Goal: Information Seeking & Learning: Learn about a topic

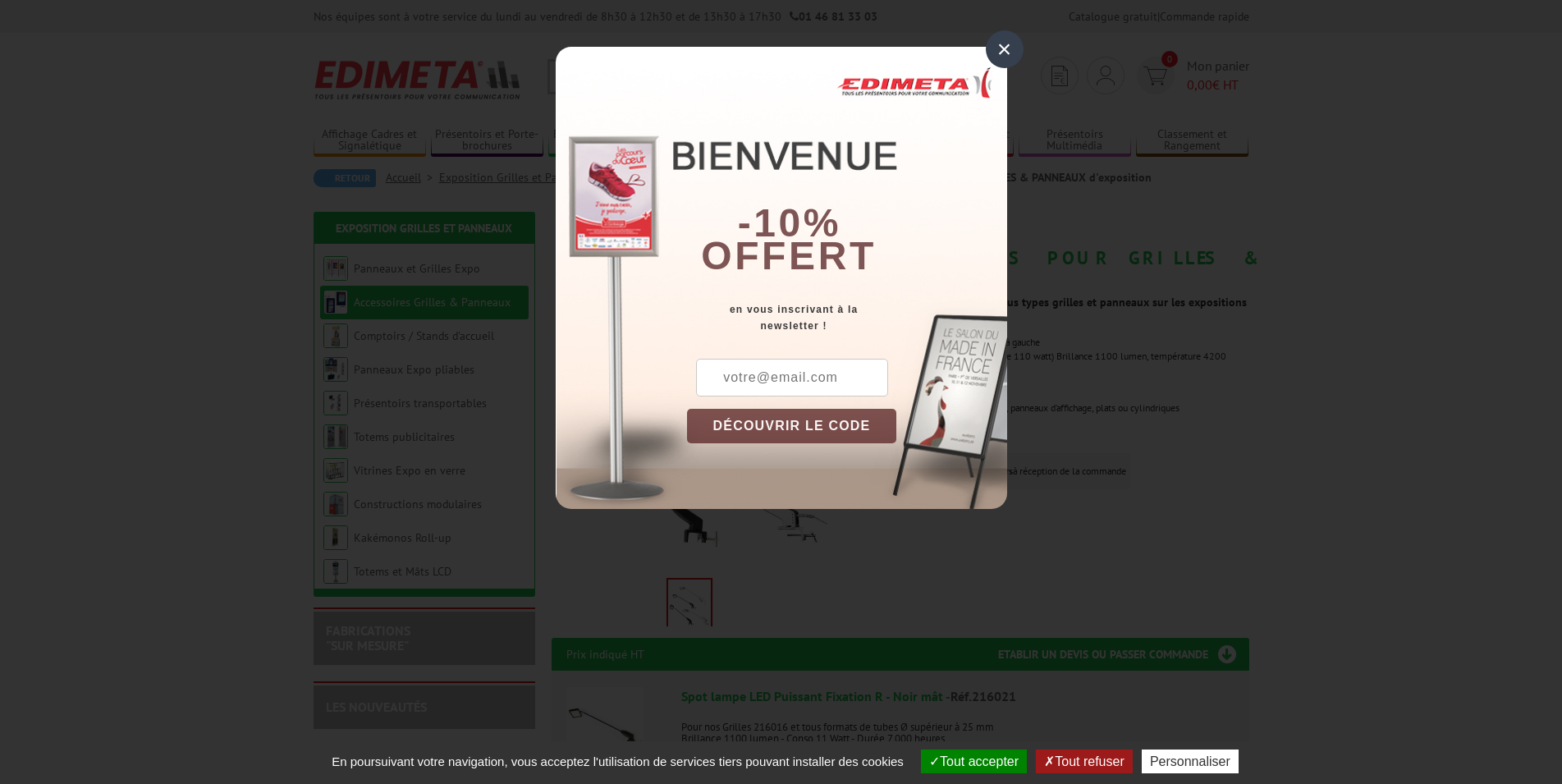
click at [1000, 52] on div "×" at bounding box center [1005, 49] width 38 height 38
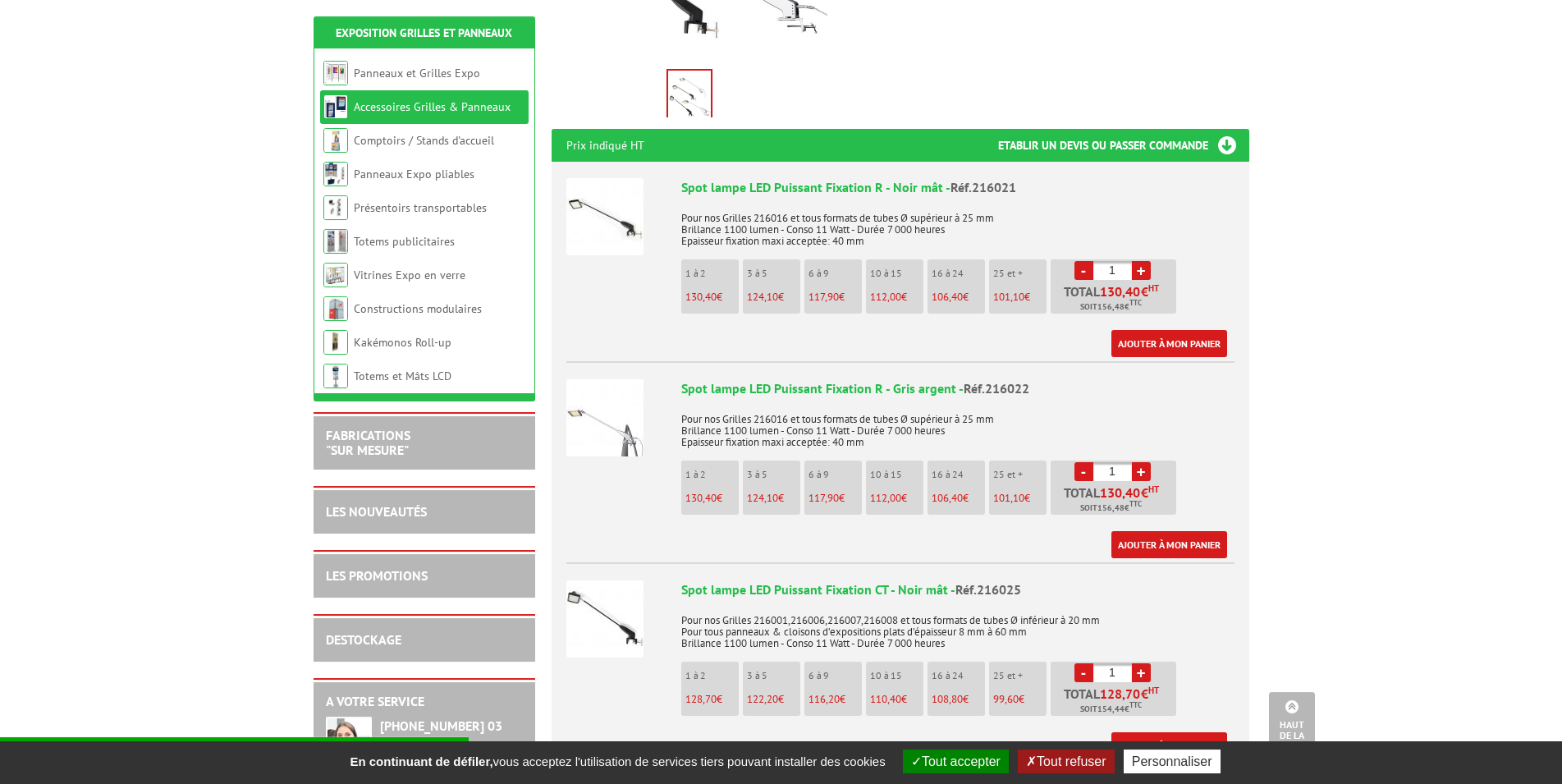
scroll to position [502, 0]
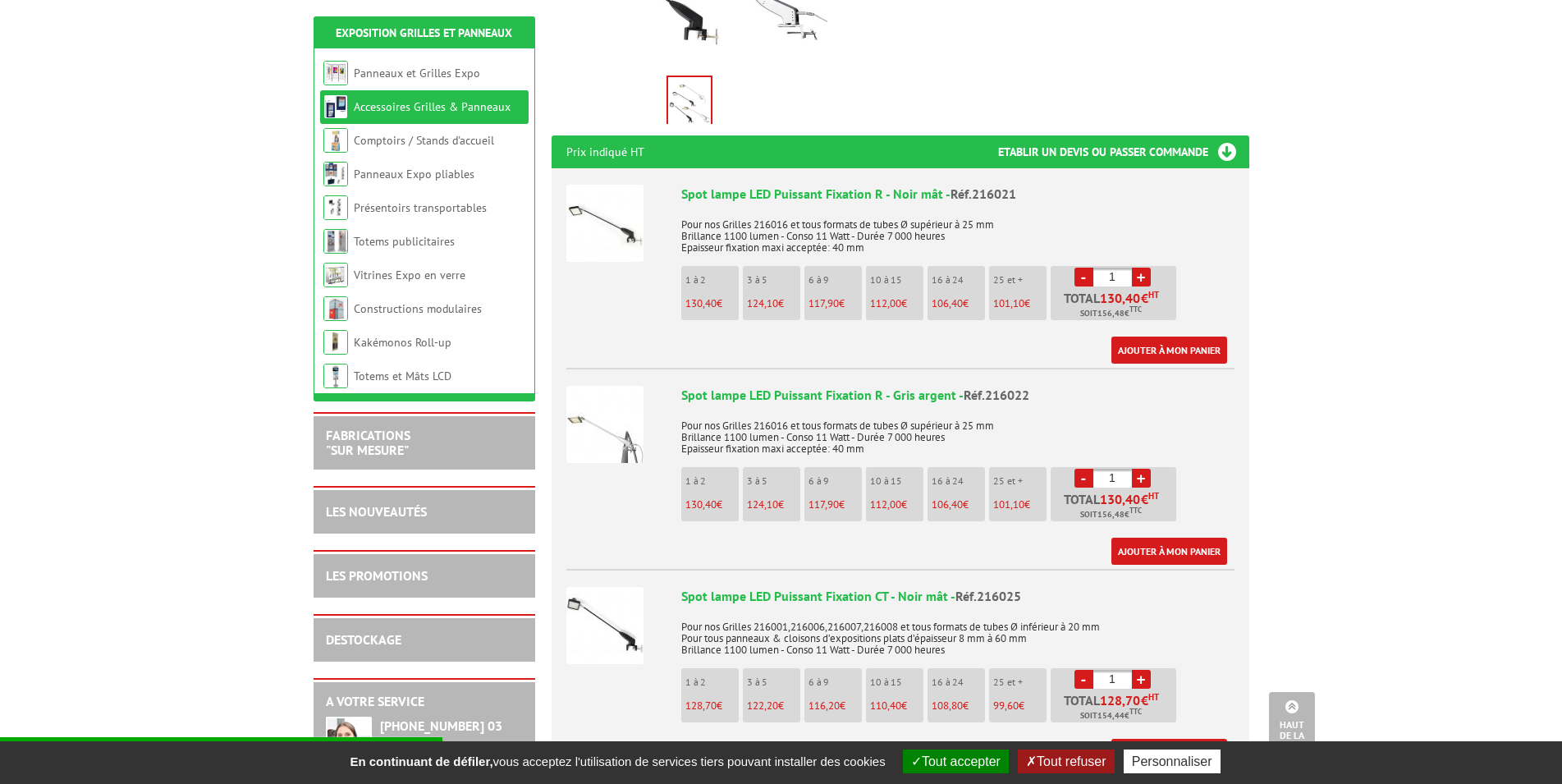
click at [1139, 267] on link "+" at bounding box center [1141, 277] width 19 height 19
type input "4"
drag, startPoint x: 724, startPoint y: 204, endPoint x: 789, endPoint y: 203, distance: 65.0
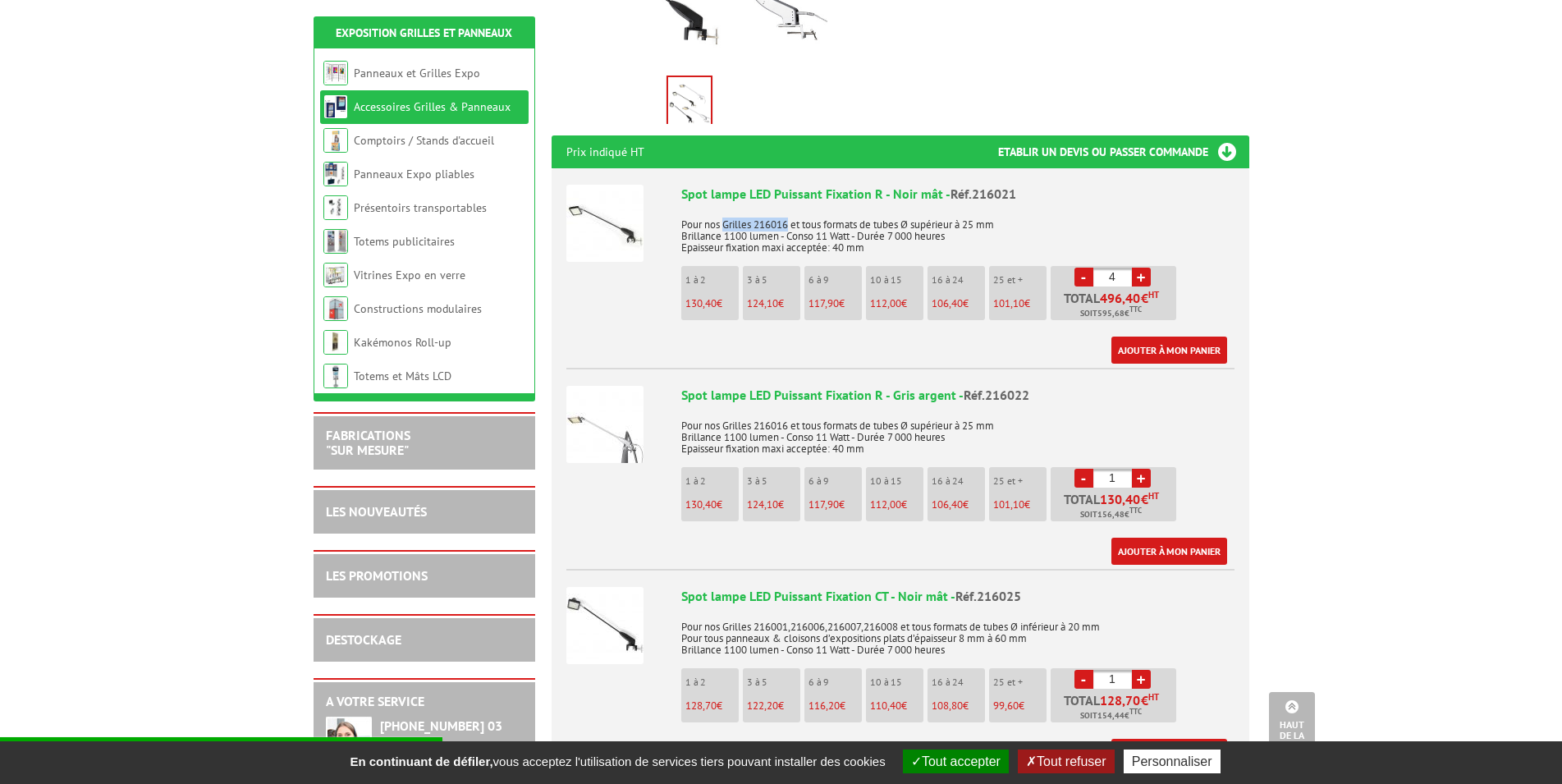
click at [789, 208] on p "Pour nos Grilles 216016 et tous formats de tubes Ø supérieur à 25 mm Brillance …" at bounding box center [958, 230] width 553 height 46
copy p "Grilles 216016"
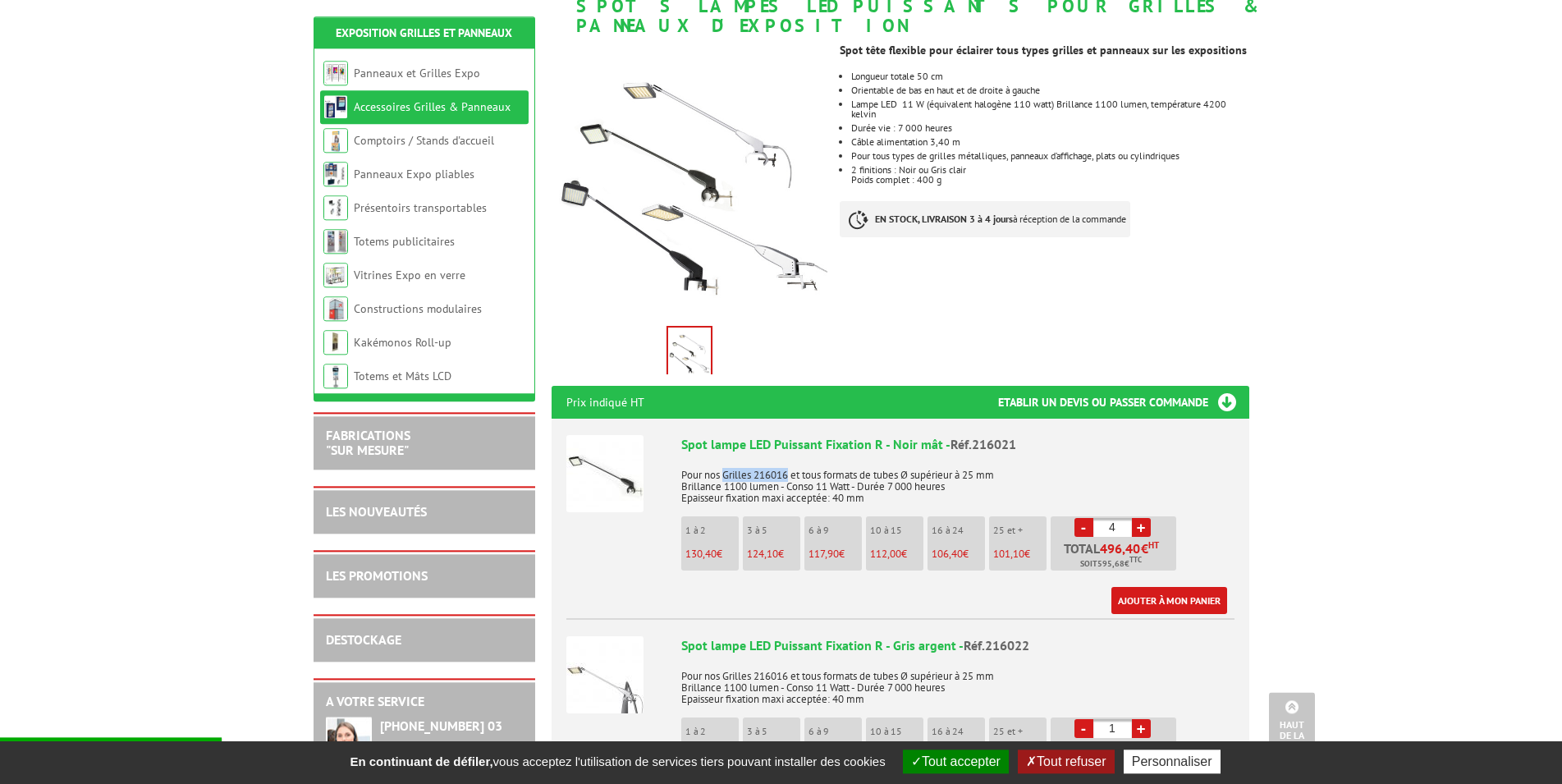
scroll to position [251, 0]
drag, startPoint x: 974, startPoint y: 424, endPoint x: 1048, endPoint y: 426, distance: 74.0
click at [1048, 436] on div "Spot lampe LED Puissant Fixation R - Noir mât - Réf.216021" at bounding box center [958, 445] width 553 height 19
copy span "216021"
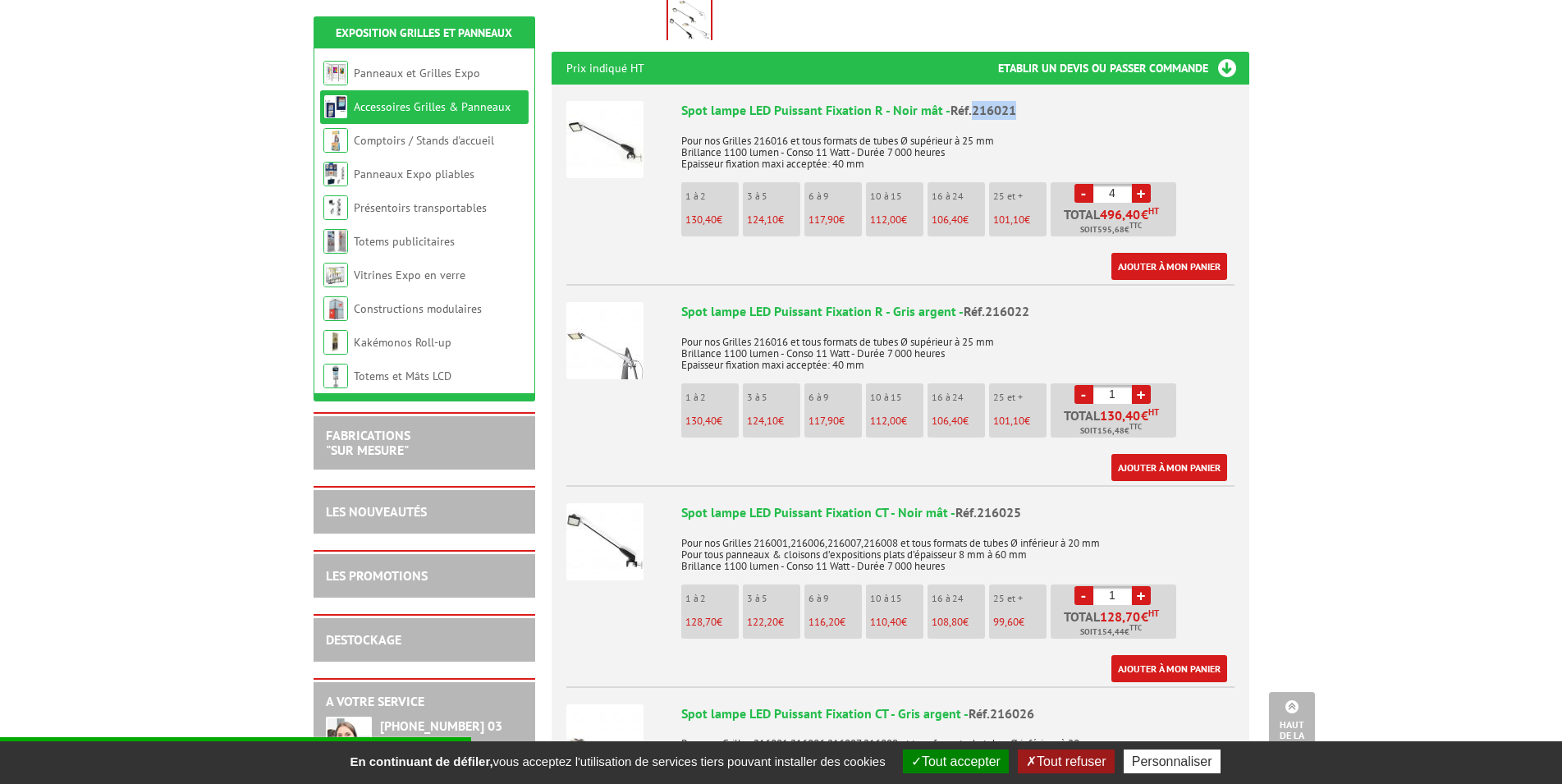
scroll to position [502, 0]
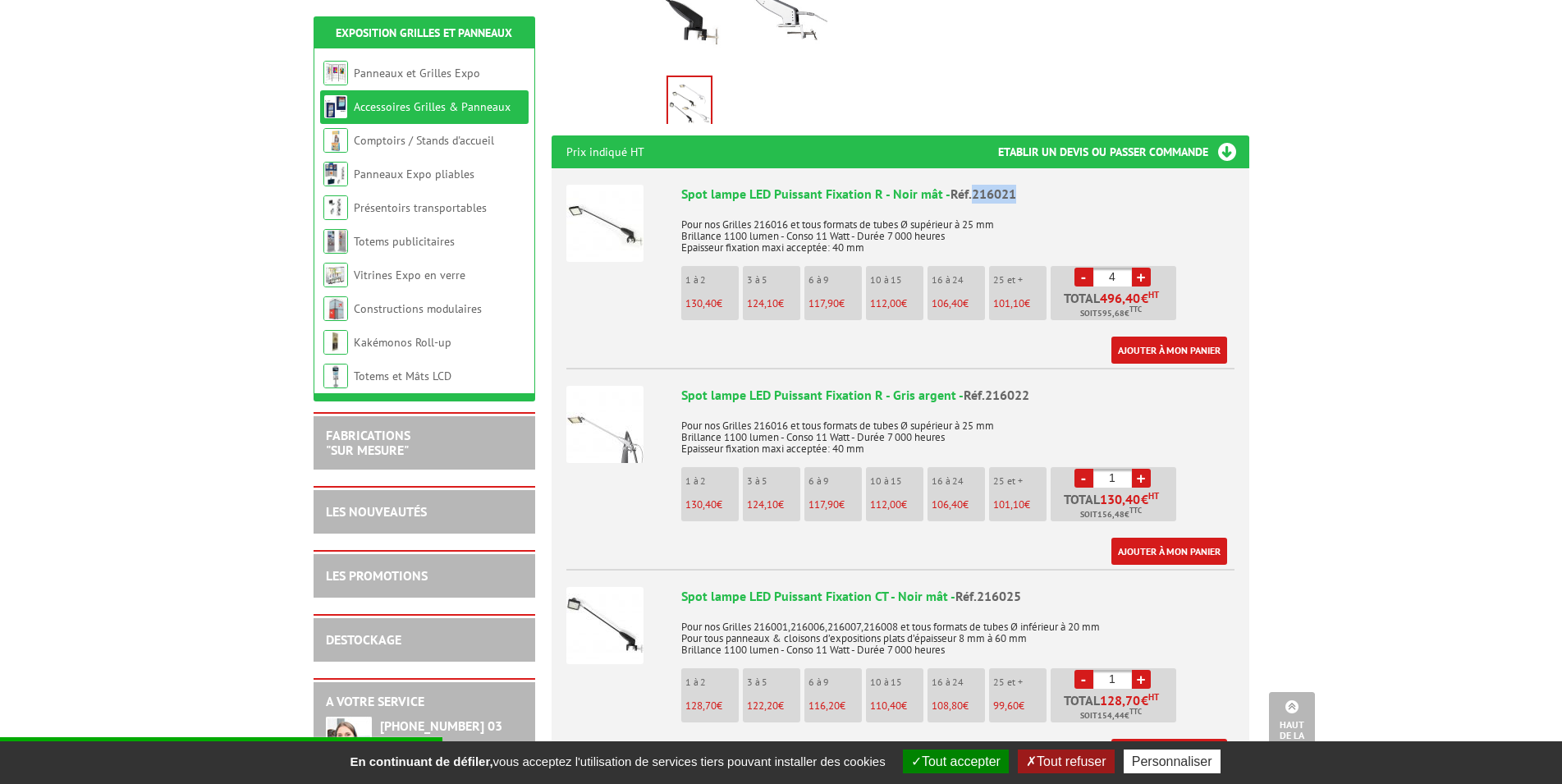
click at [589, 211] on img at bounding box center [604, 223] width 77 height 77
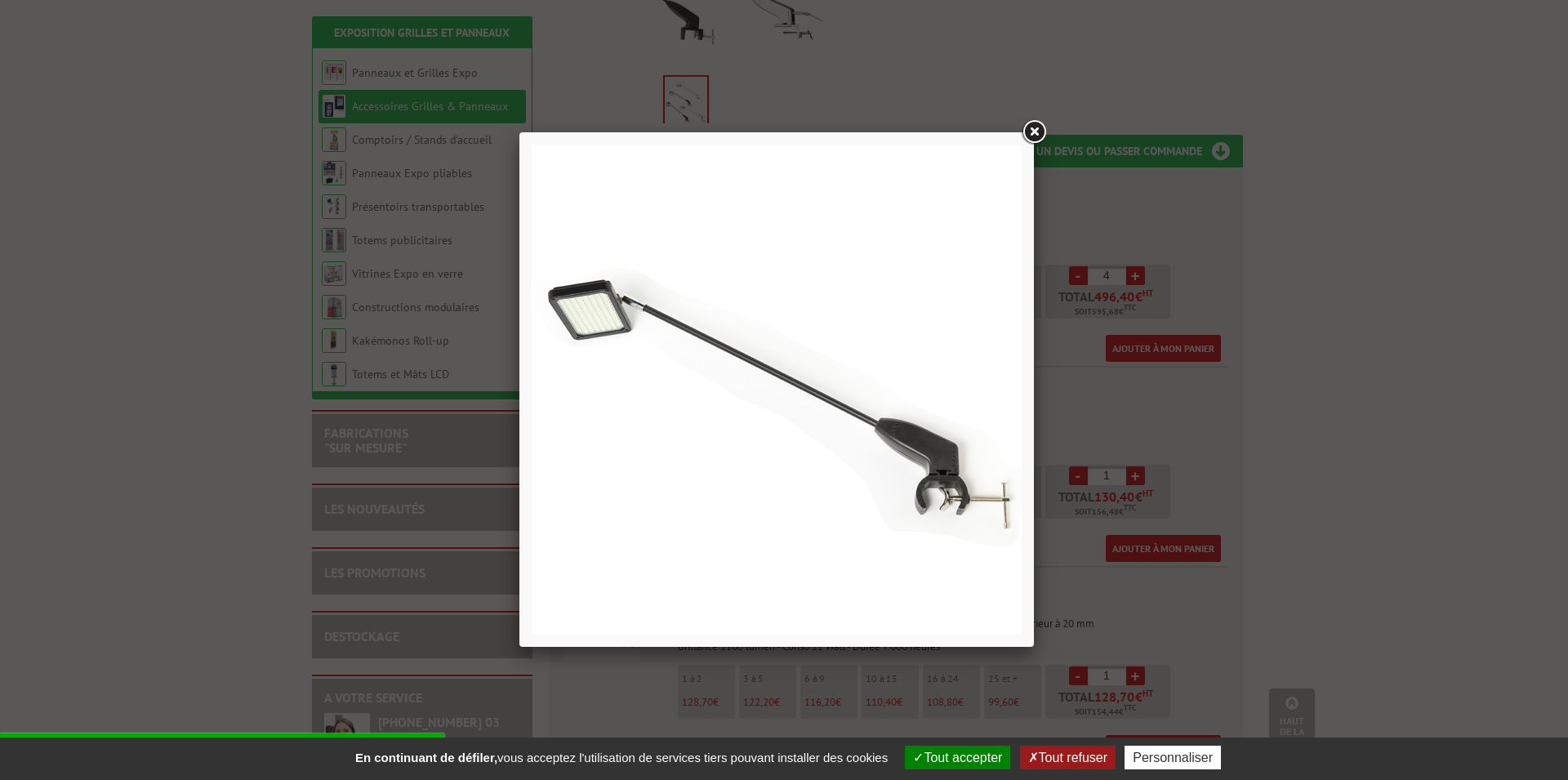
click at [1024, 132] on link at bounding box center [1034, 132] width 30 height 30
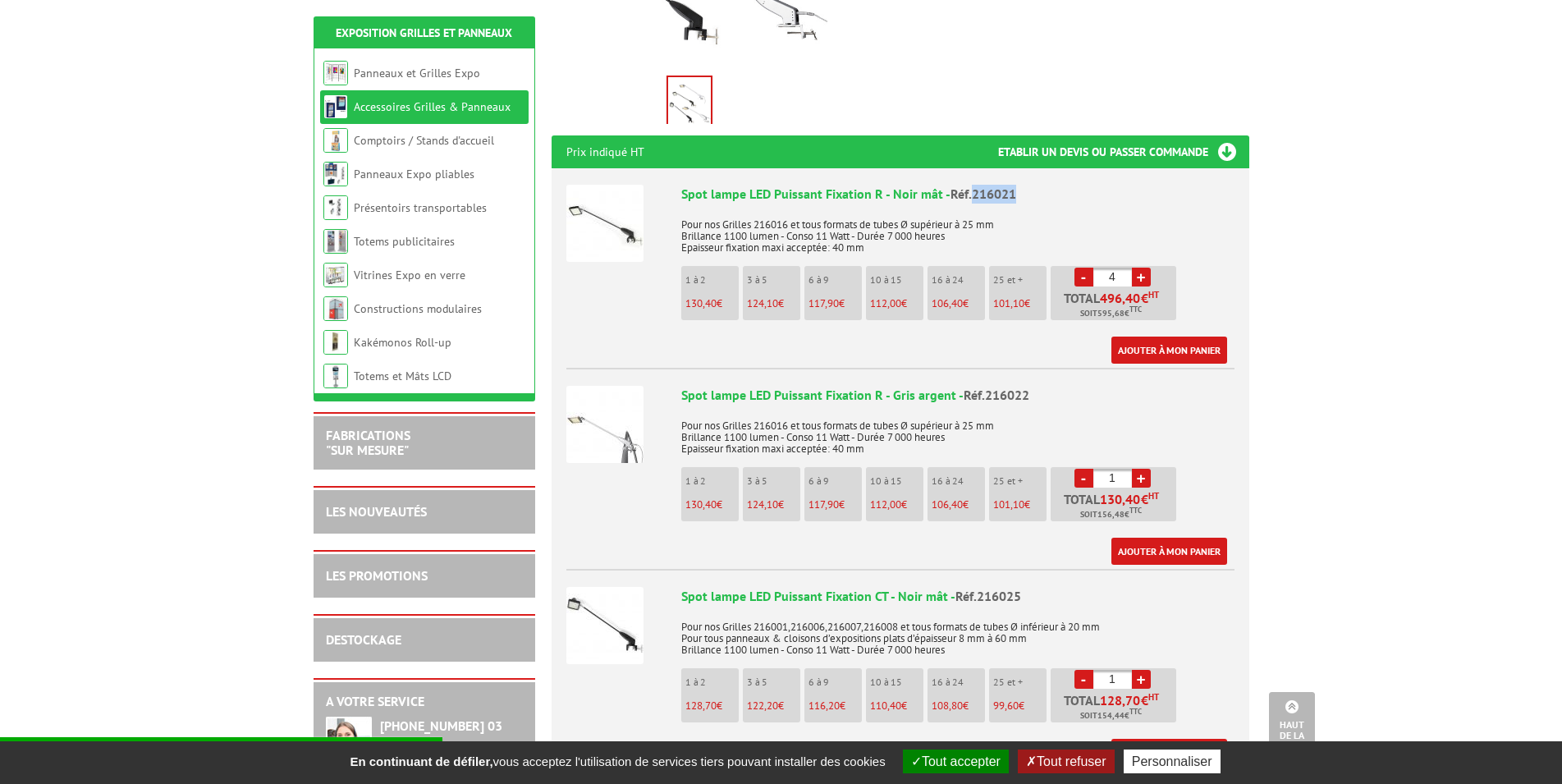
click at [618, 209] on img at bounding box center [604, 223] width 77 height 77
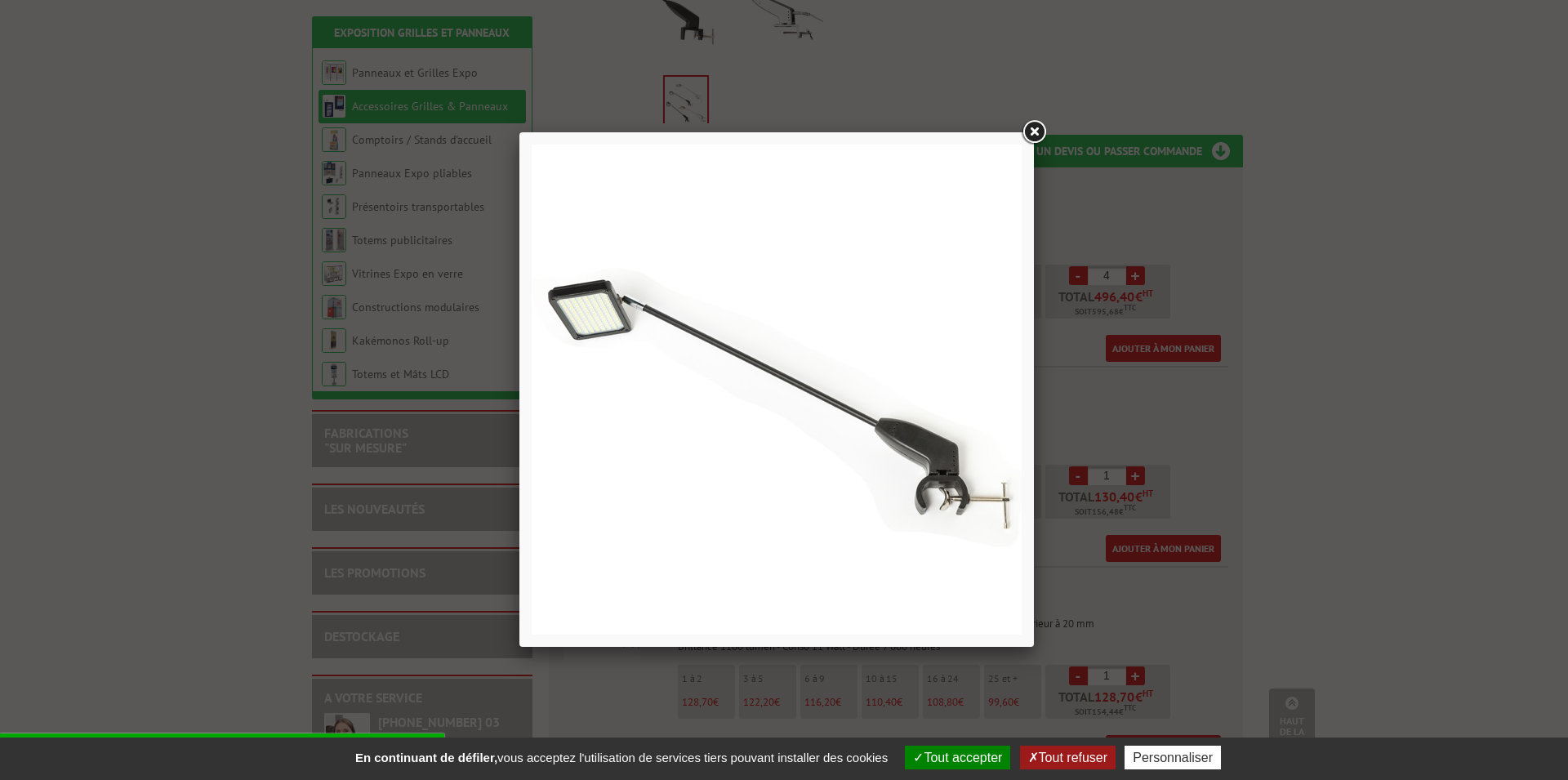
click at [1031, 131] on link at bounding box center [1034, 132] width 30 height 30
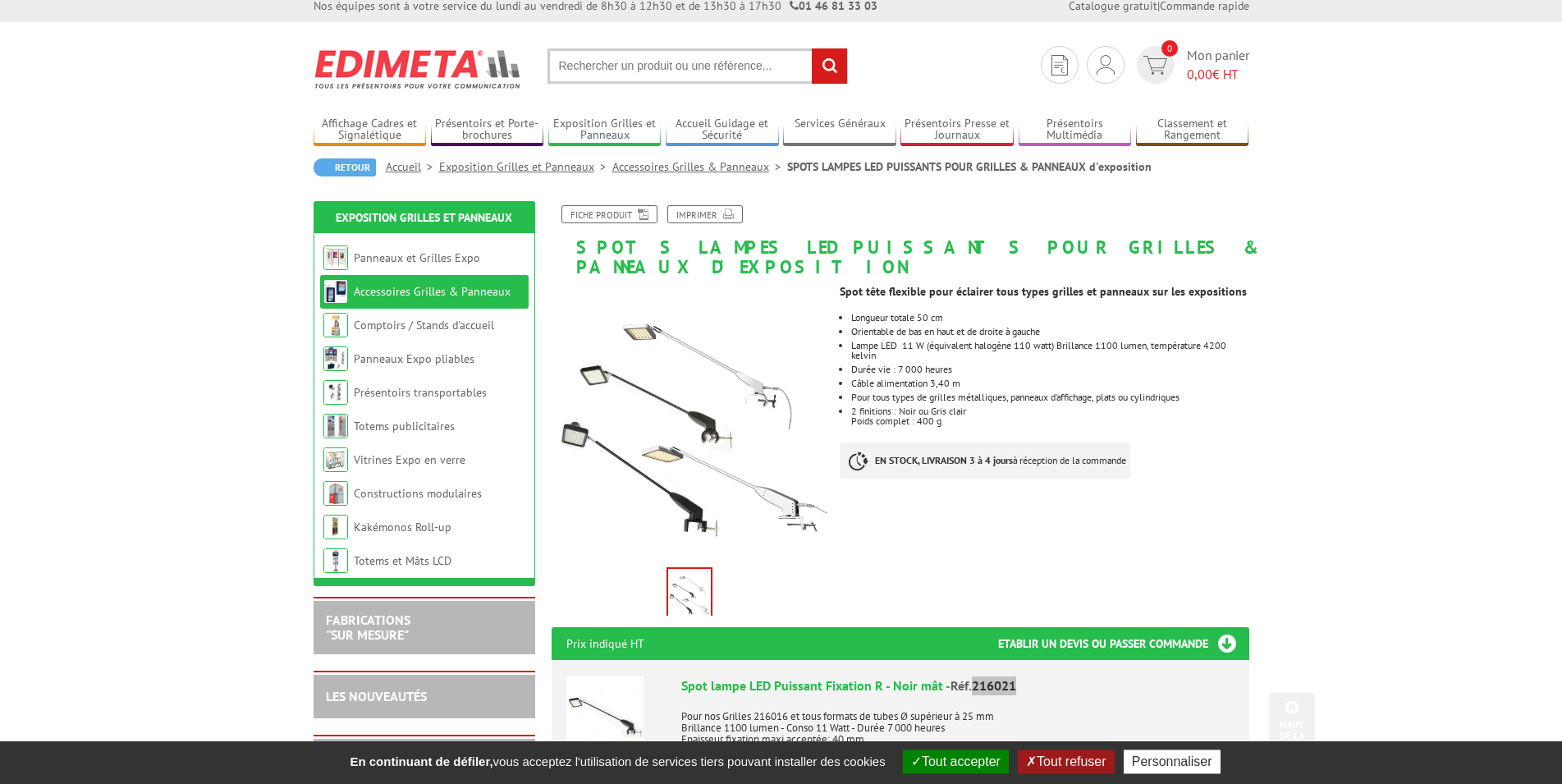
scroll to position [0, 0]
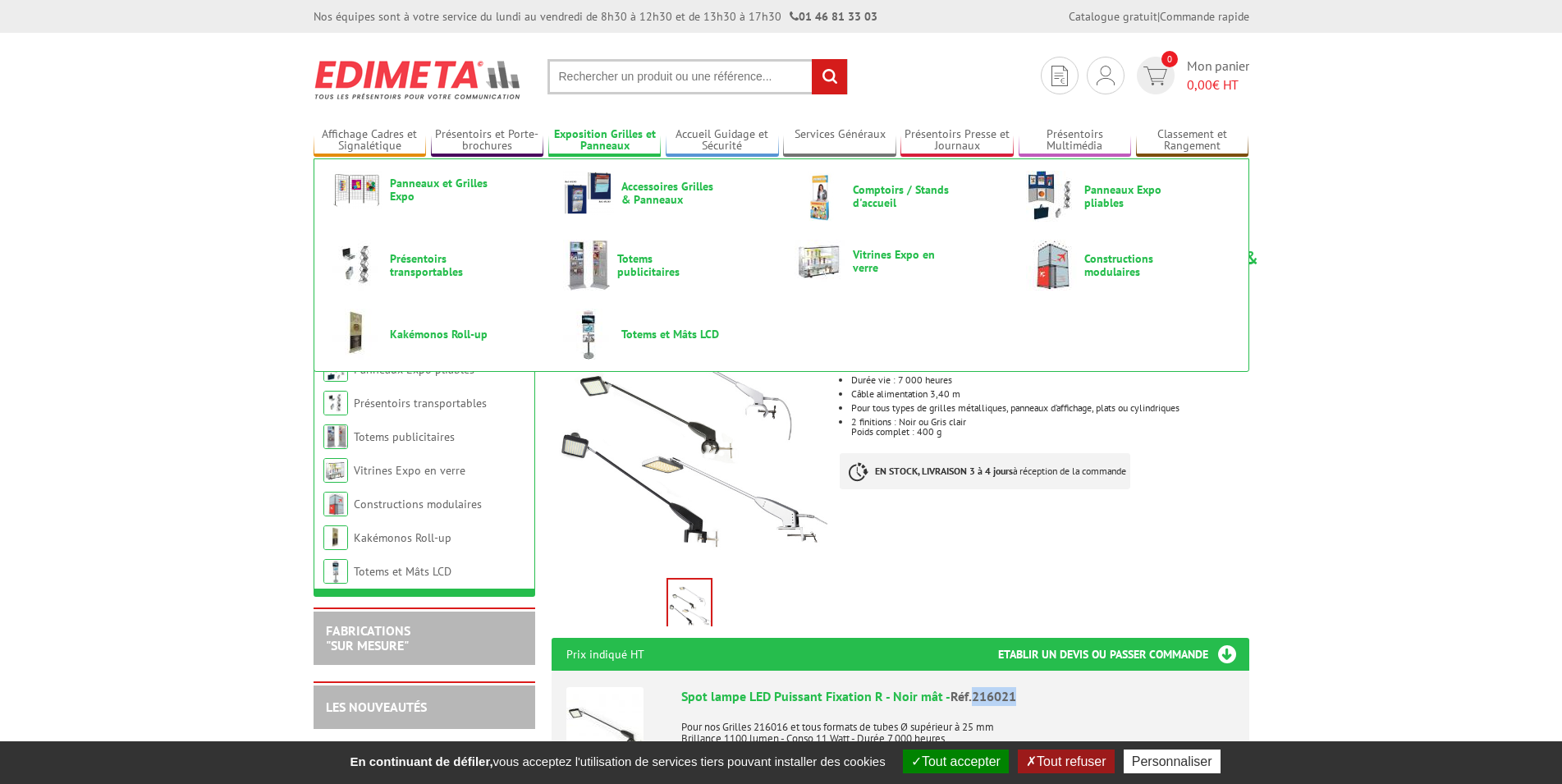
click at [599, 141] on link "Exposition Grilles et Panneaux" at bounding box center [605, 141] width 114 height 27
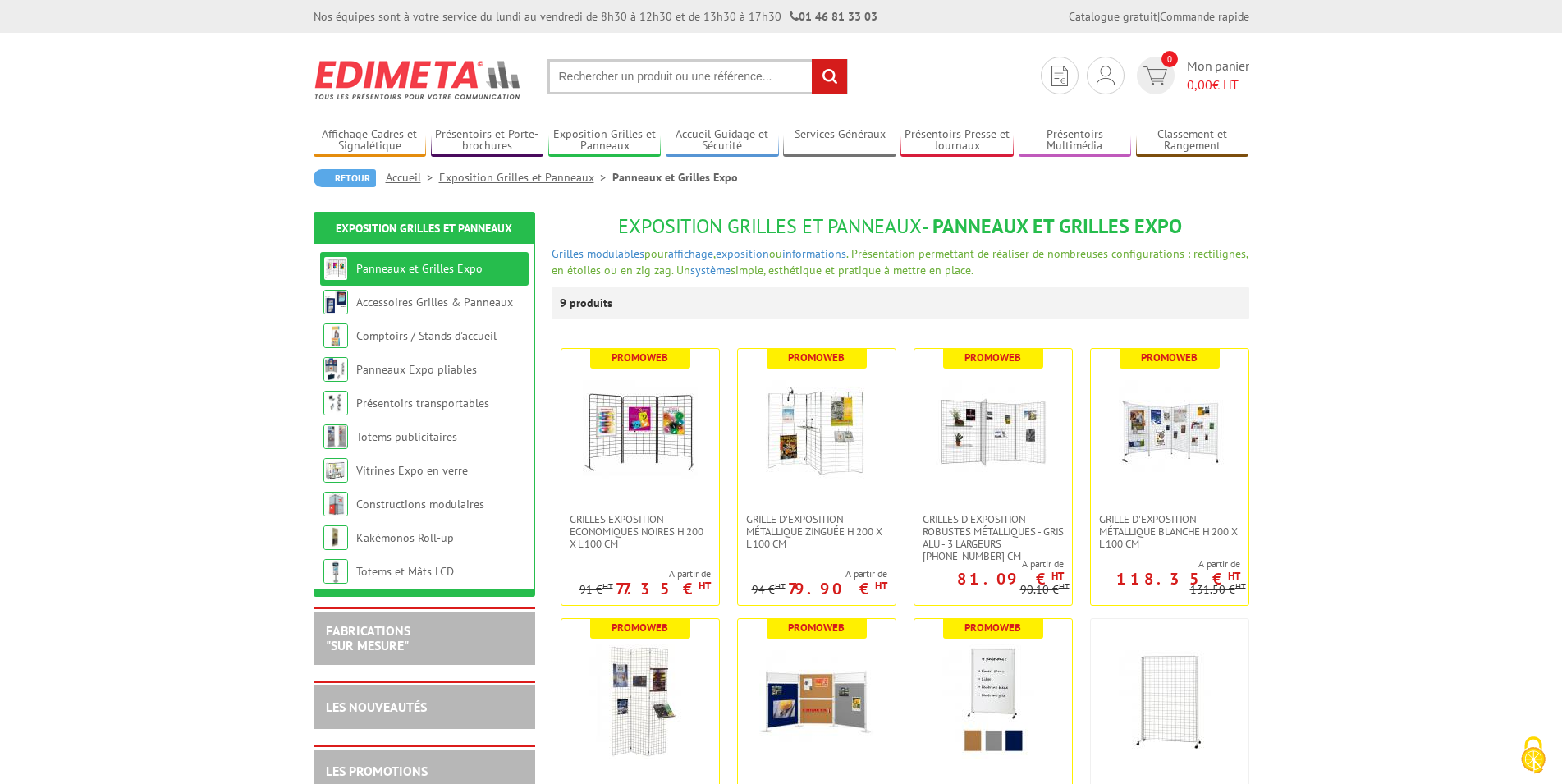
click at [577, 80] on input "text" at bounding box center [698, 76] width 301 height 35
paste input "Grilles 216016"
type input "Grilles 216016"
click at [812, 59] on input "rechercher" at bounding box center [830, 76] width 35 height 35
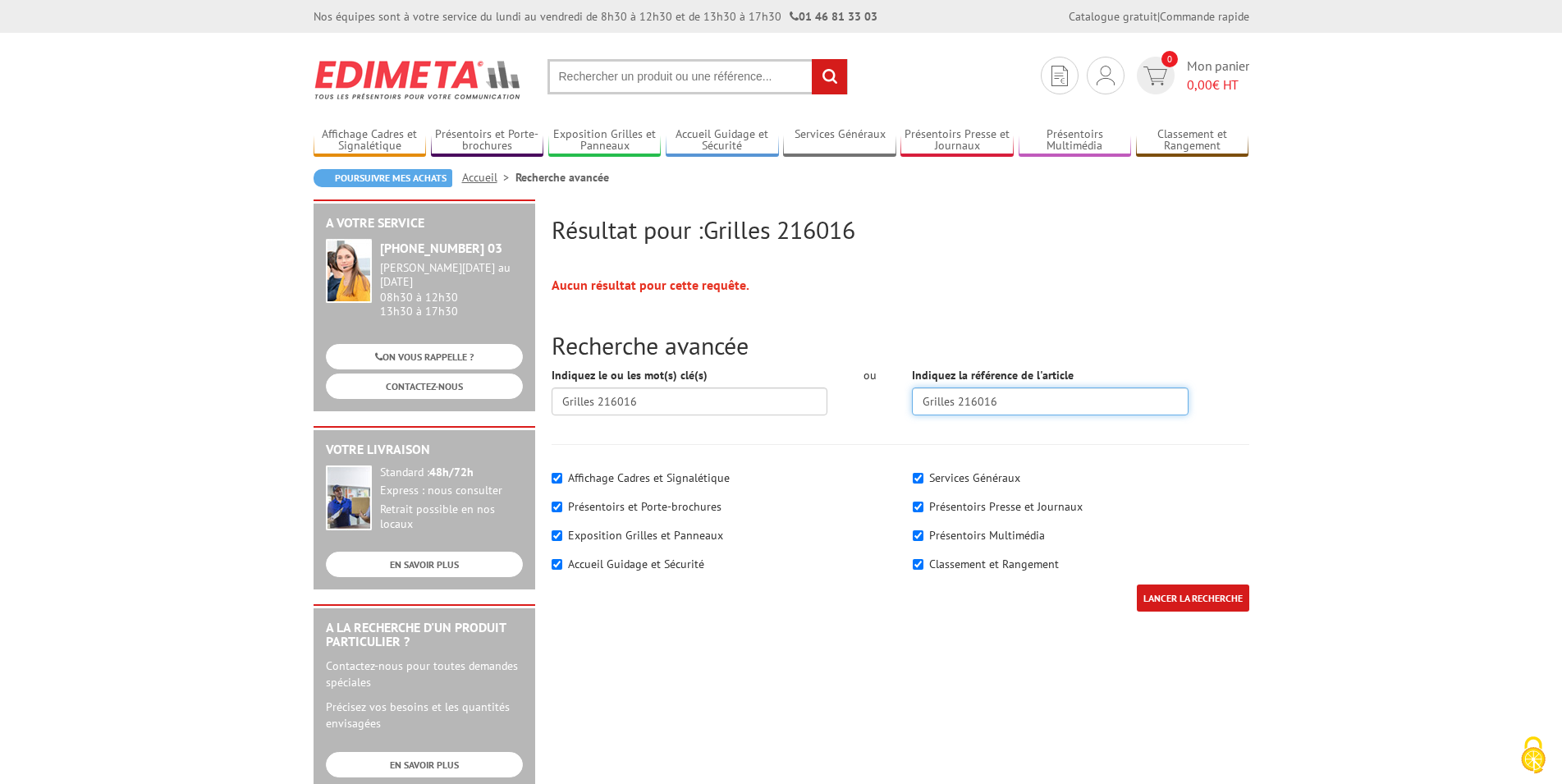
drag, startPoint x: 958, startPoint y: 406, endPoint x: 916, endPoint y: 399, distance: 42.6
click at [916, 399] on input "Grilles 216016" at bounding box center [1050, 401] width 277 height 28
type input "216016"
click at [1137, 585] on input "LANCER LA RECHERCHE" at bounding box center [1193, 598] width 113 height 27
drag, startPoint x: 955, startPoint y: 404, endPoint x: 891, endPoint y: 401, distance: 64.1
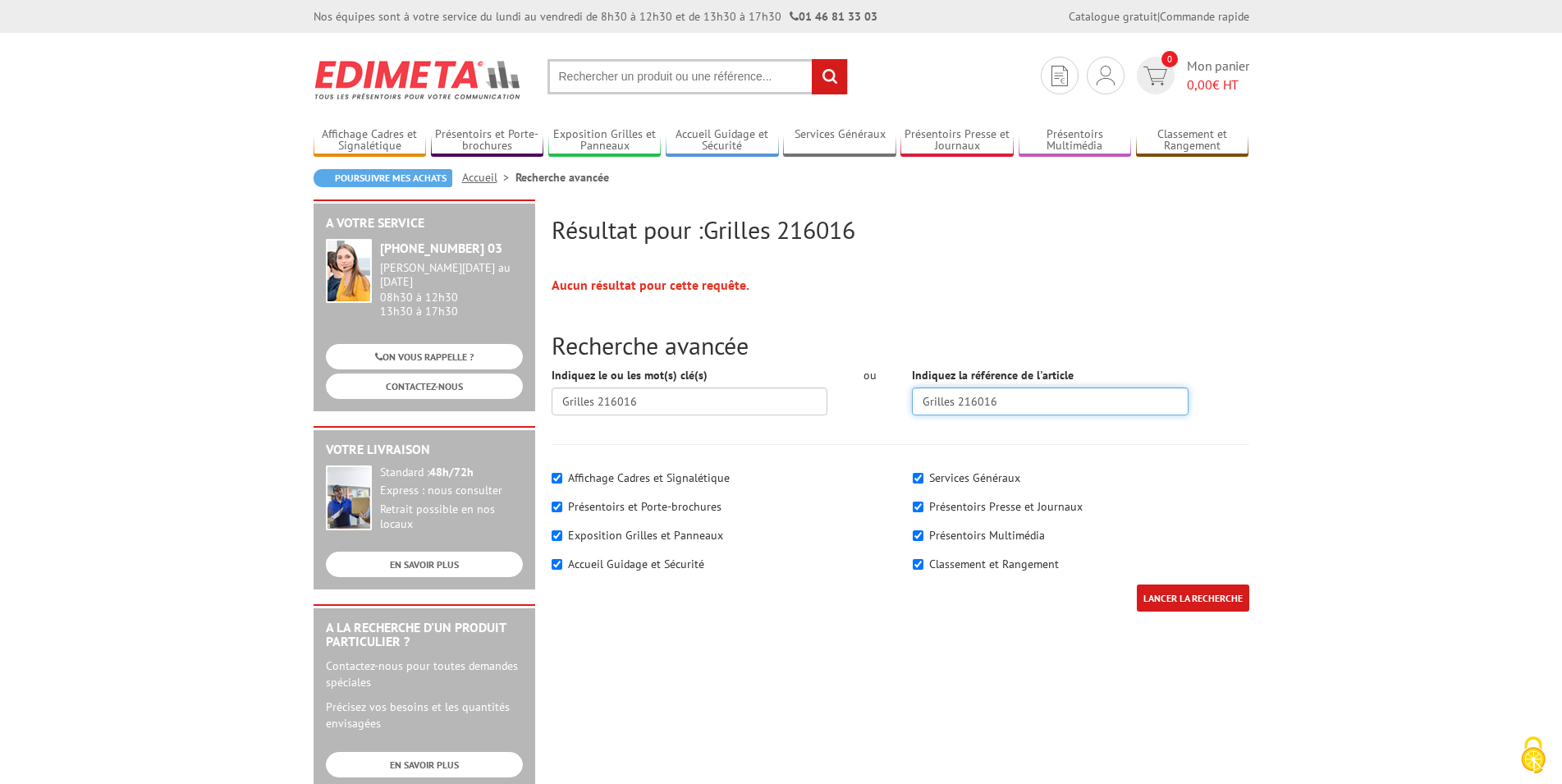
click at [912, 401] on input "Grilles 216016" at bounding box center [1050, 401] width 277 height 28
type input "216016"
click at [1177, 590] on input "LANCER LA RECHERCHE" at bounding box center [1193, 598] width 113 height 27
drag, startPoint x: 640, startPoint y: 403, endPoint x: 420, endPoint y: 394, distance: 220.2
click at [551, 396] on input "Grilles 216016" at bounding box center [689, 401] width 277 height 28
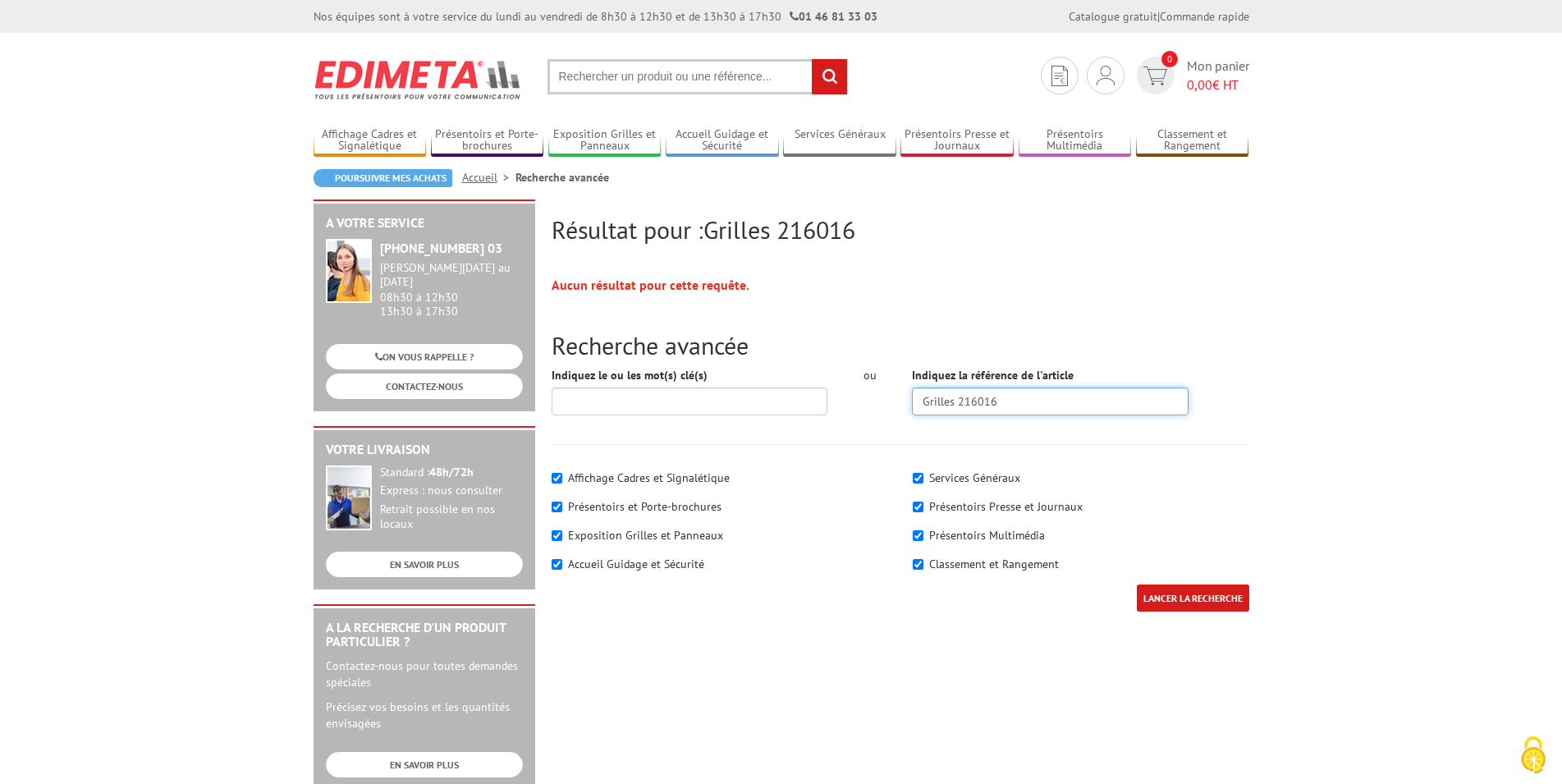
drag, startPoint x: 952, startPoint y: 404, endPoint x: 892, endPoint y: 405, distance: 60.0
click at [912, 405] on input "Grilles 216016" at bounding box center [1050, 401] width 277 height 28
type input "216016"
click at [1156, 594] on input "LANCER LA RECHERCHE" at bounding box center [1193, 598] width 113 height 27
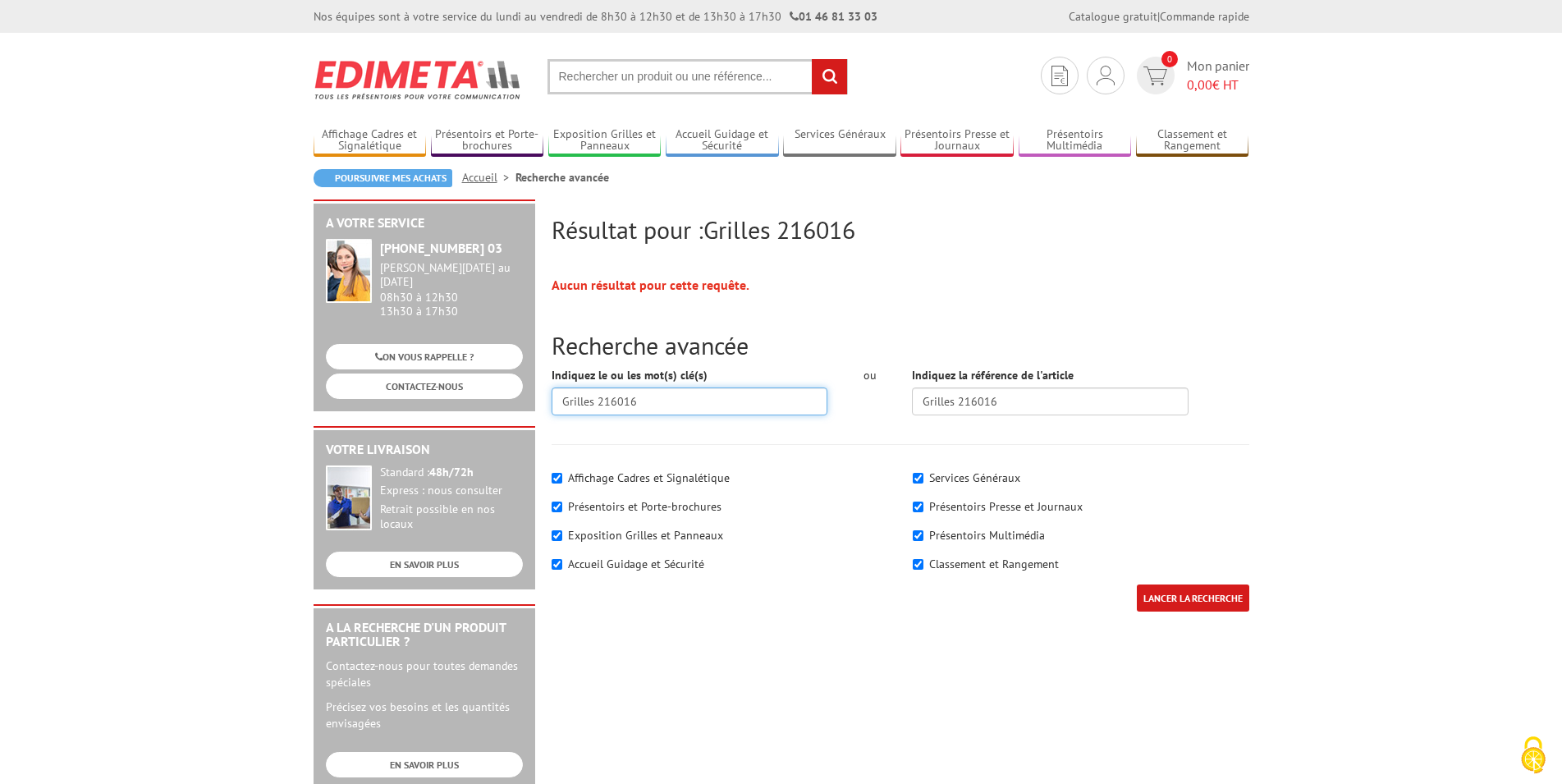
drag, startPoint x: 641, startPoint y: 403, endPoint x: 593, endPoint y: 397, distance: 48.4
click at [593, 397] on input "Grilles 216016" at bounding box center [689, 401] width 277 height 28
type input "Grilles exposition"
click at [1137, 585] on input "LANCER LA RECHERCHE" at bounding box center [1193, 598] width 113 height 27
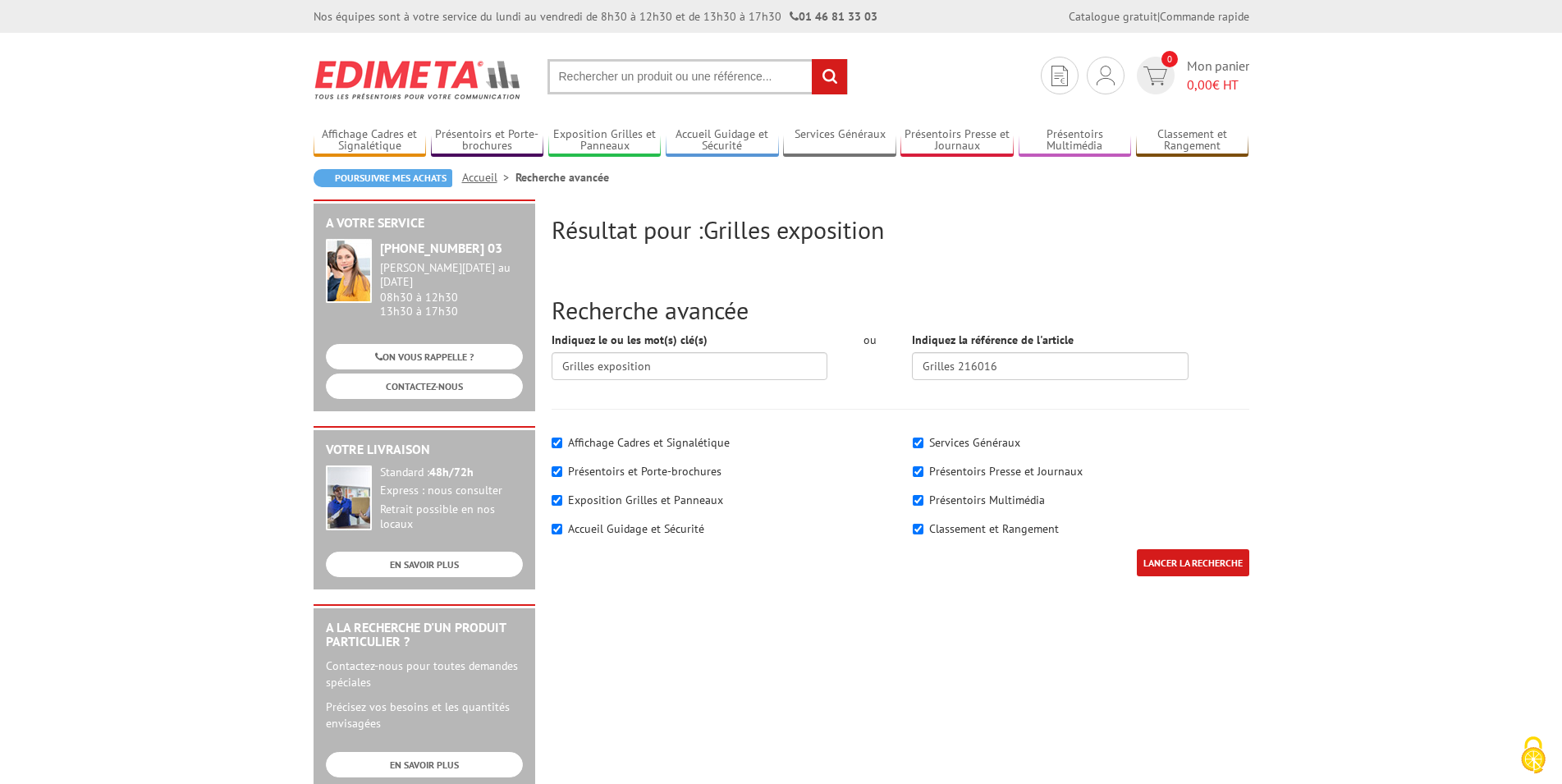
click at [634, 498] on label "Exposition Grilles et Panneaux" at bounding box center [645, 500] width 156 height 15
click at [563, 498] on input"] "Exposition Grilles et Panneaux" at bounding box center [556, 499] width 10 height 10
click at [557, 502] on input"] "Exposition Grilles et Panneaux" at bounding box center [556, 499] width 10 height 10
checkbox input"] "true"
click at [554, 446] on input"] "Affichage Cadres et Signalétique" at bounding box center [556, 442] width 10 height 10
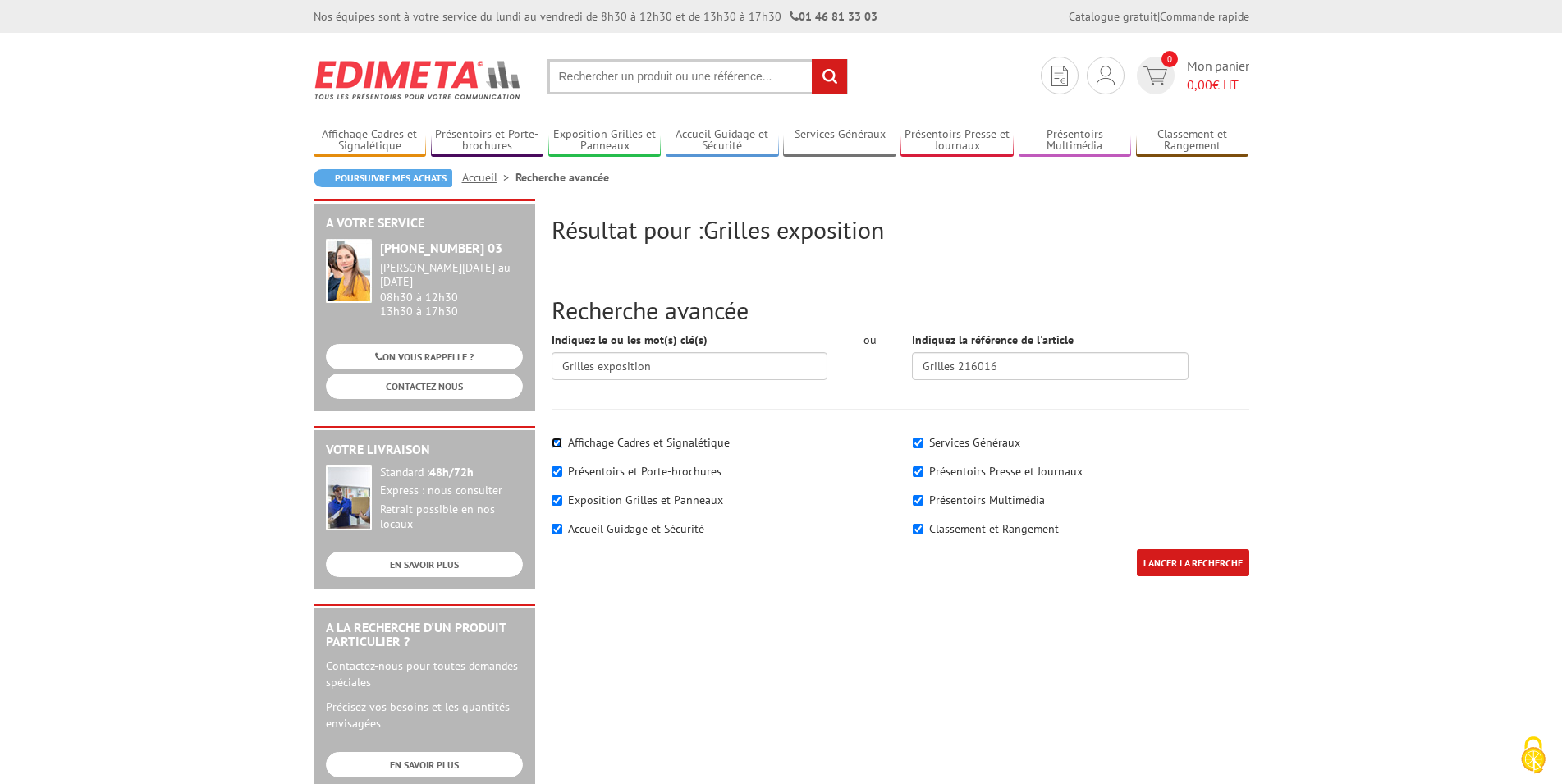
checkbox input"] "false"
click at [551, 469] on input"] "Présentoirs et Porte-brochures" at bounding box center [556, 471] width 10 height 10
checkbox input"] "false"
click at [918, 447] on input"] "Services Généraux" at bounding box center [917, 442] width 10 height 10
checkbox input"] "false"
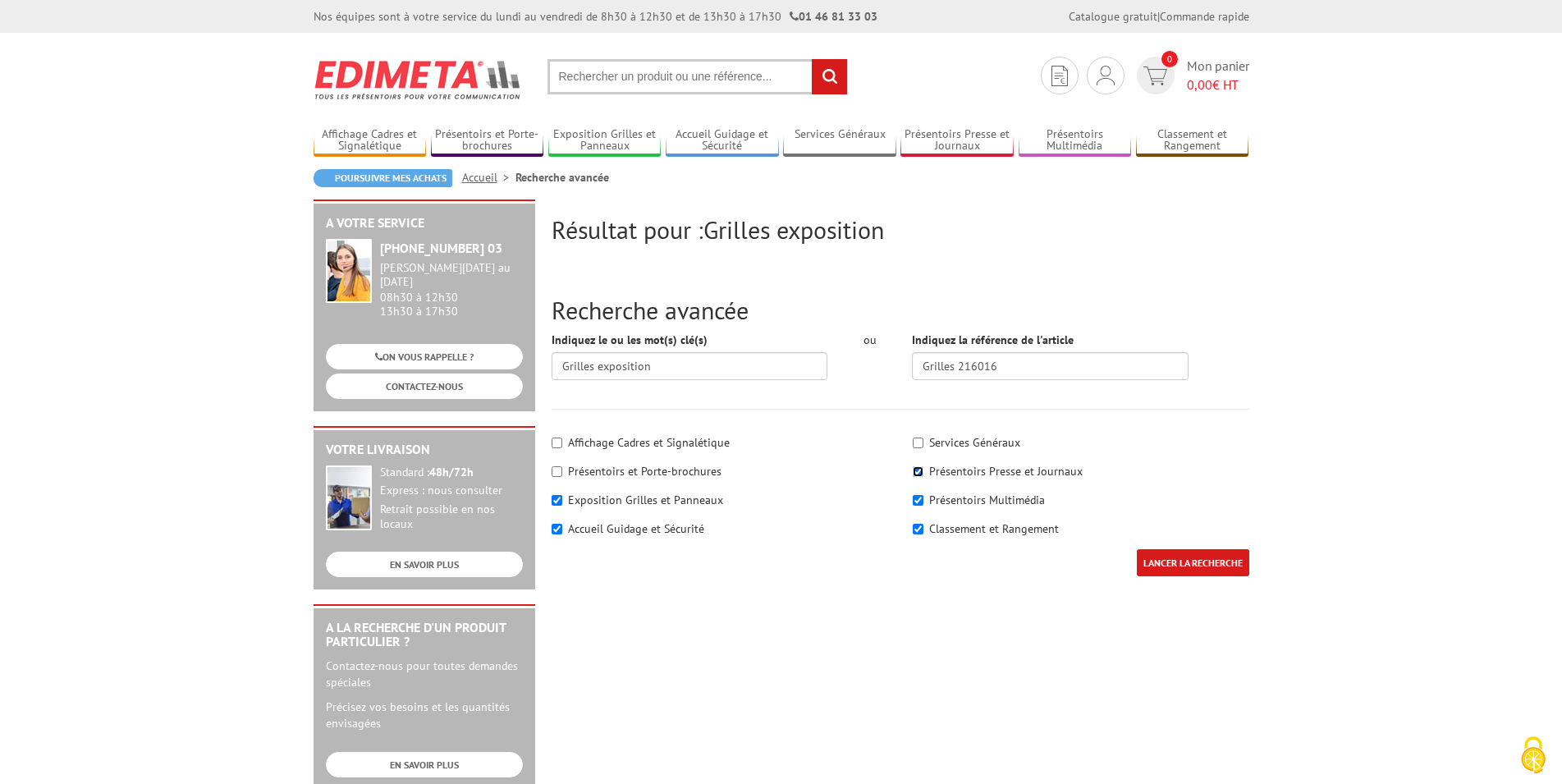
click at [917, 471] on input"] "Présentoirs Presse et Journaux" at bounding box center [917, 471] width 10 height 10
checkbox input"] "false"
click at [915, 502] on div "Services Généraux Présentoirs Presse et Journaux" at bounding box center [1081, 487] width 361 height 123
click at [915, 502] on input"] "Présentoirs Multimédia" at bounding box center [917, 499] width 10 height 10
checkbox input"] "false"
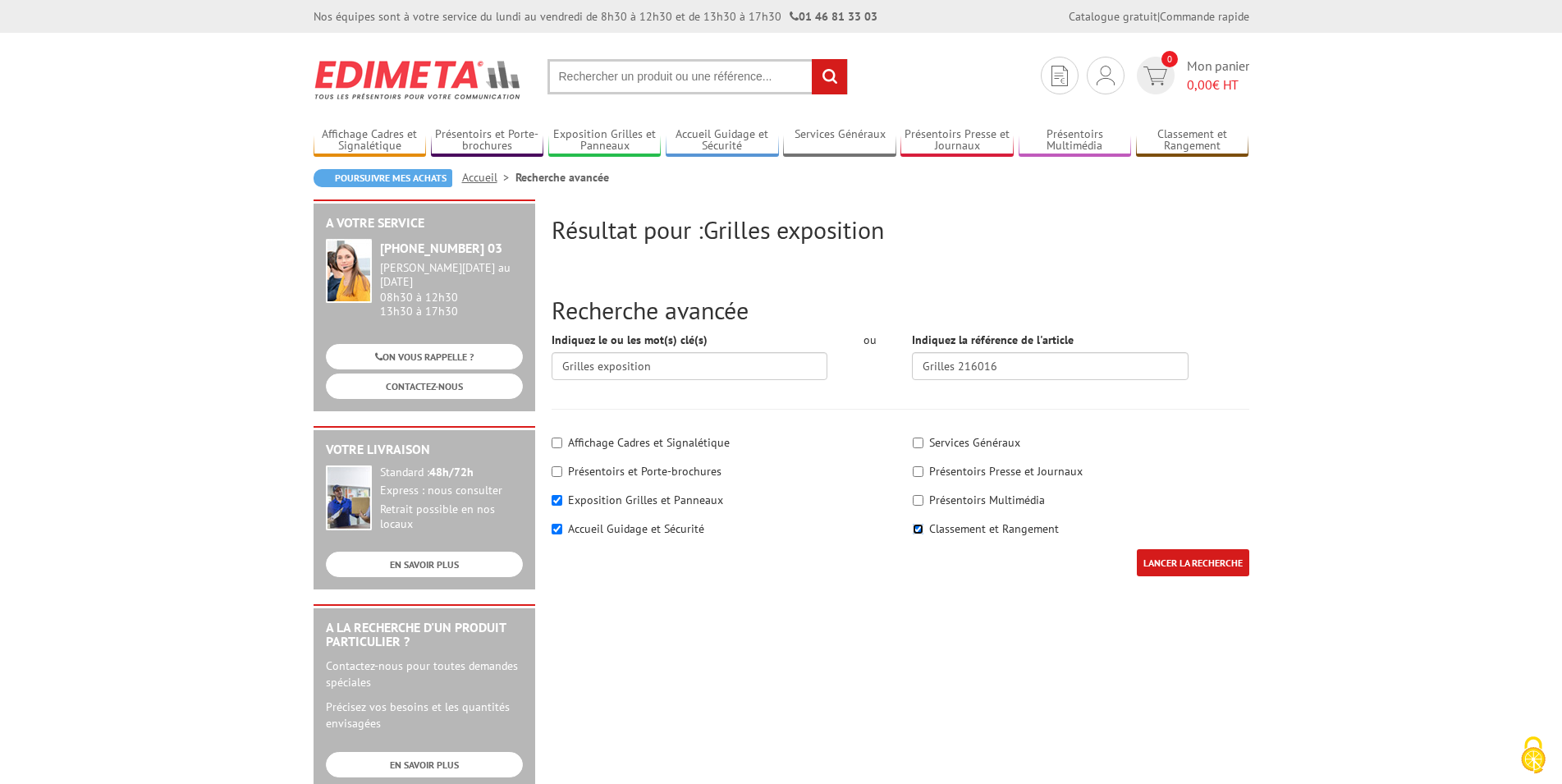
click at [921, 526] on input"] "Classement et Rangement" at bounding box center [917, 528] width 10 height 10
checkbox input"] "false"
drag, startPoint x: 1010, startPoint y: 368, endPoint x: 764, endPoint y: 376, distance: 246.1
click at [912, 376] on input "Grilles 216016" at bounding box center [1050, 366] width 277 height 28
click at [1203, 561] on input "LANCER LA RECHERCHE" at bounding box center [1193, 562] width 113 height 27
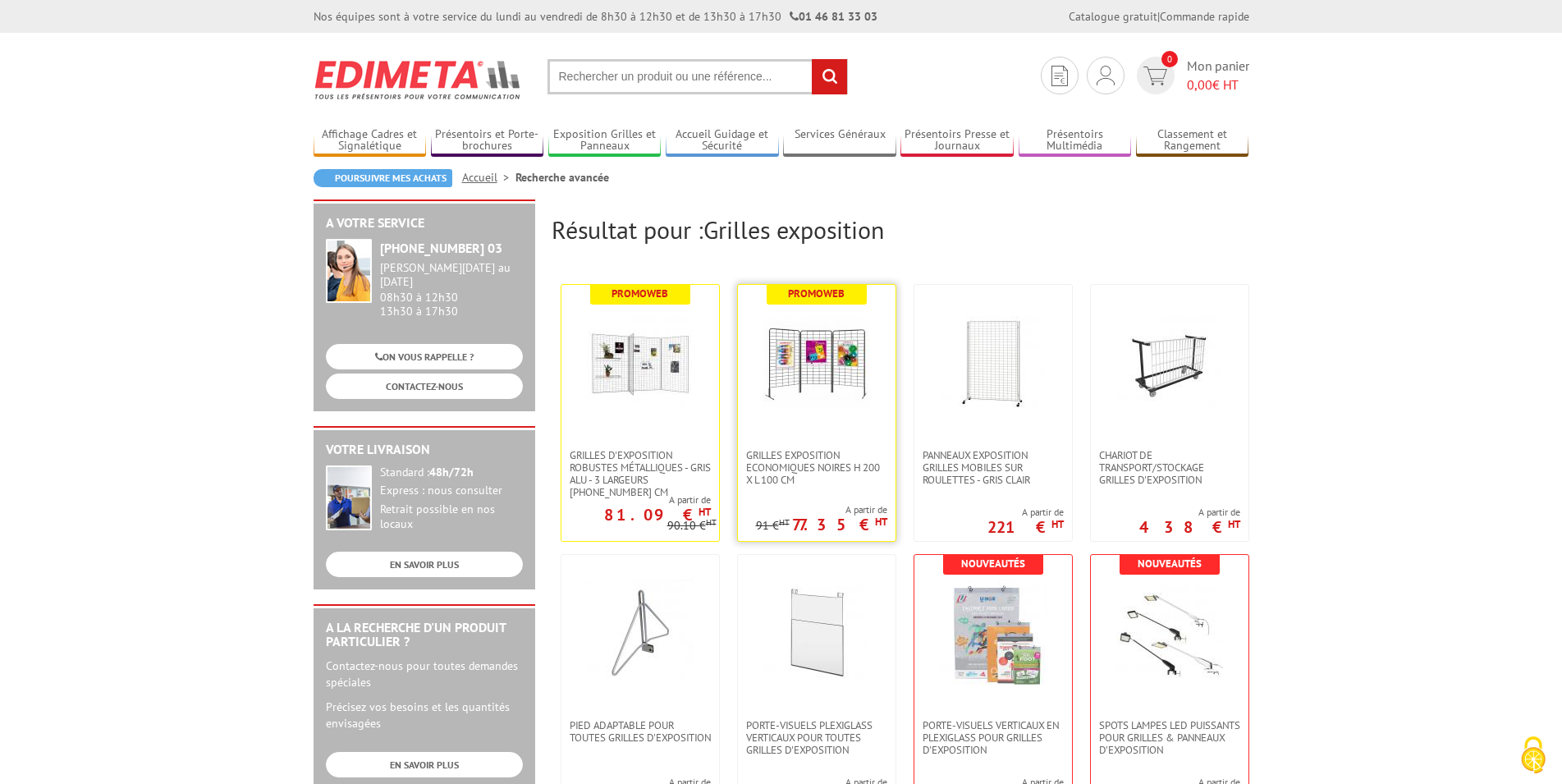
click at [799, 358] on img at bounding box center [817, 362] width 107 height 107
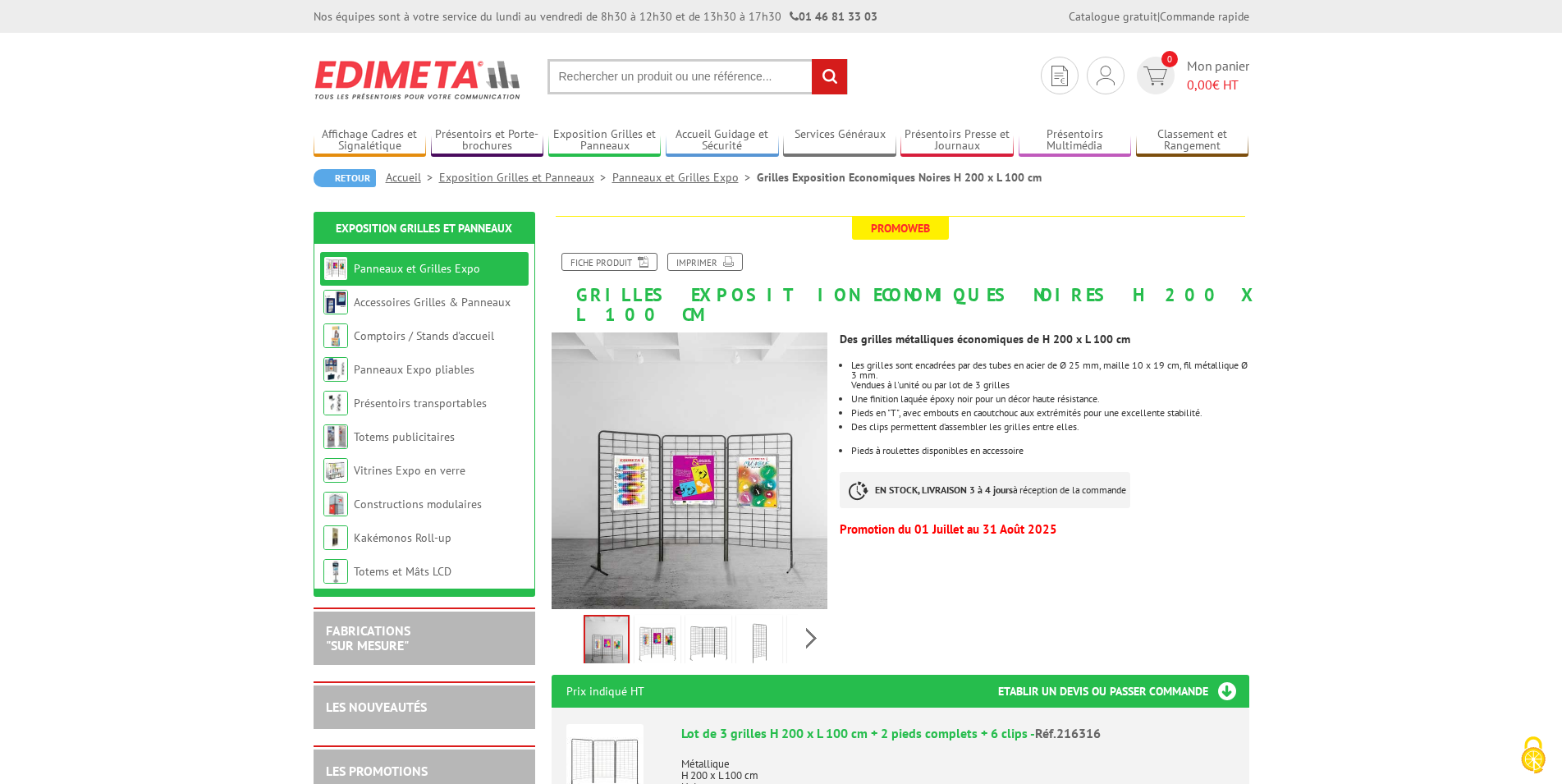
click at [683, 76] on input "text" at bounding box center [698, 76] width 301 height 35
click at [651, 74] on input "text" at bounding box center [698, 76] width 301 height 35
paste input "216021"
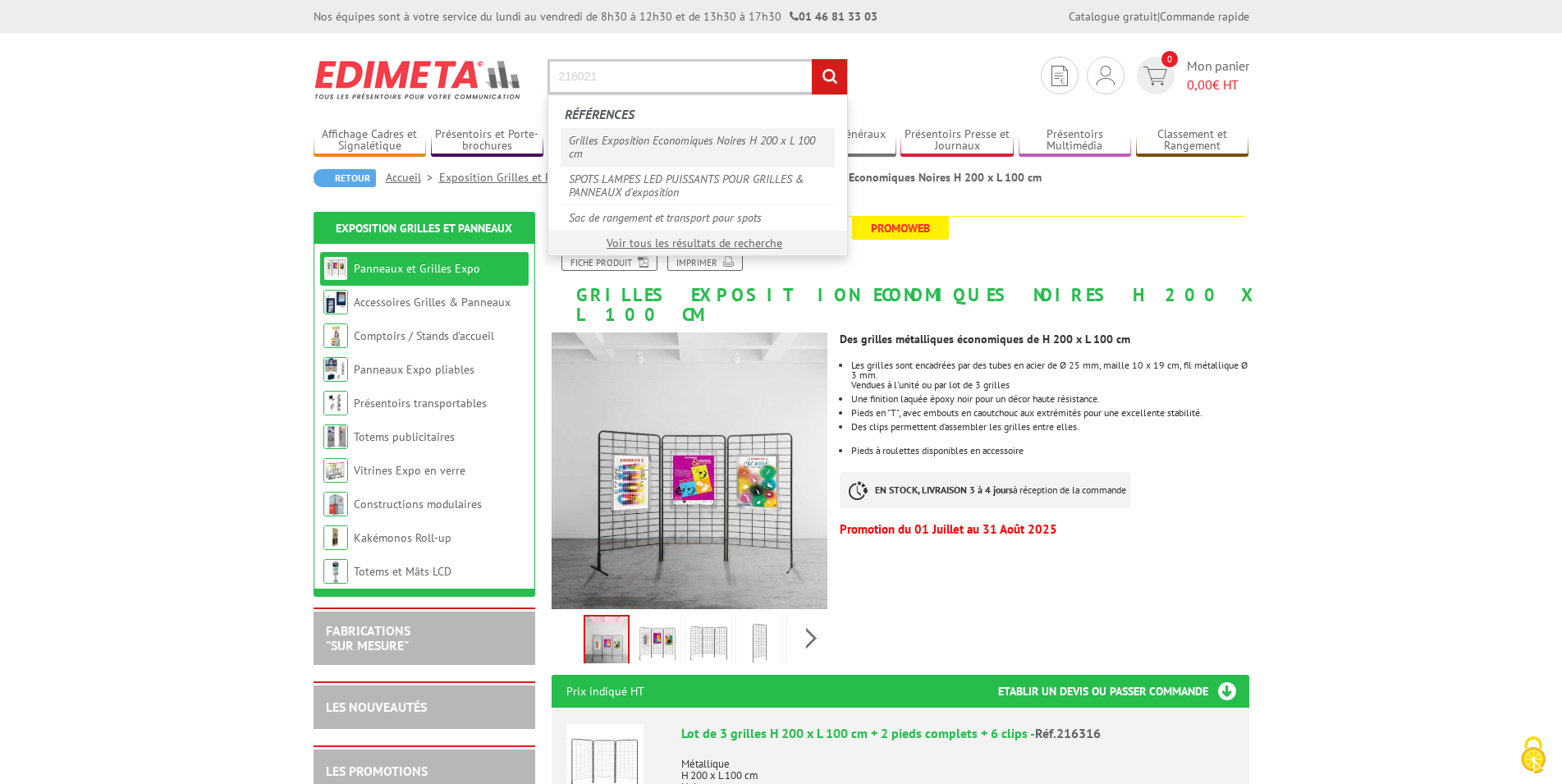
type input "216021"
click at [651, 143] on link "Grilles Exposition Economiques Noires H 200 x L 100 cm" at bounding box center [698, 146] width 274 height 38
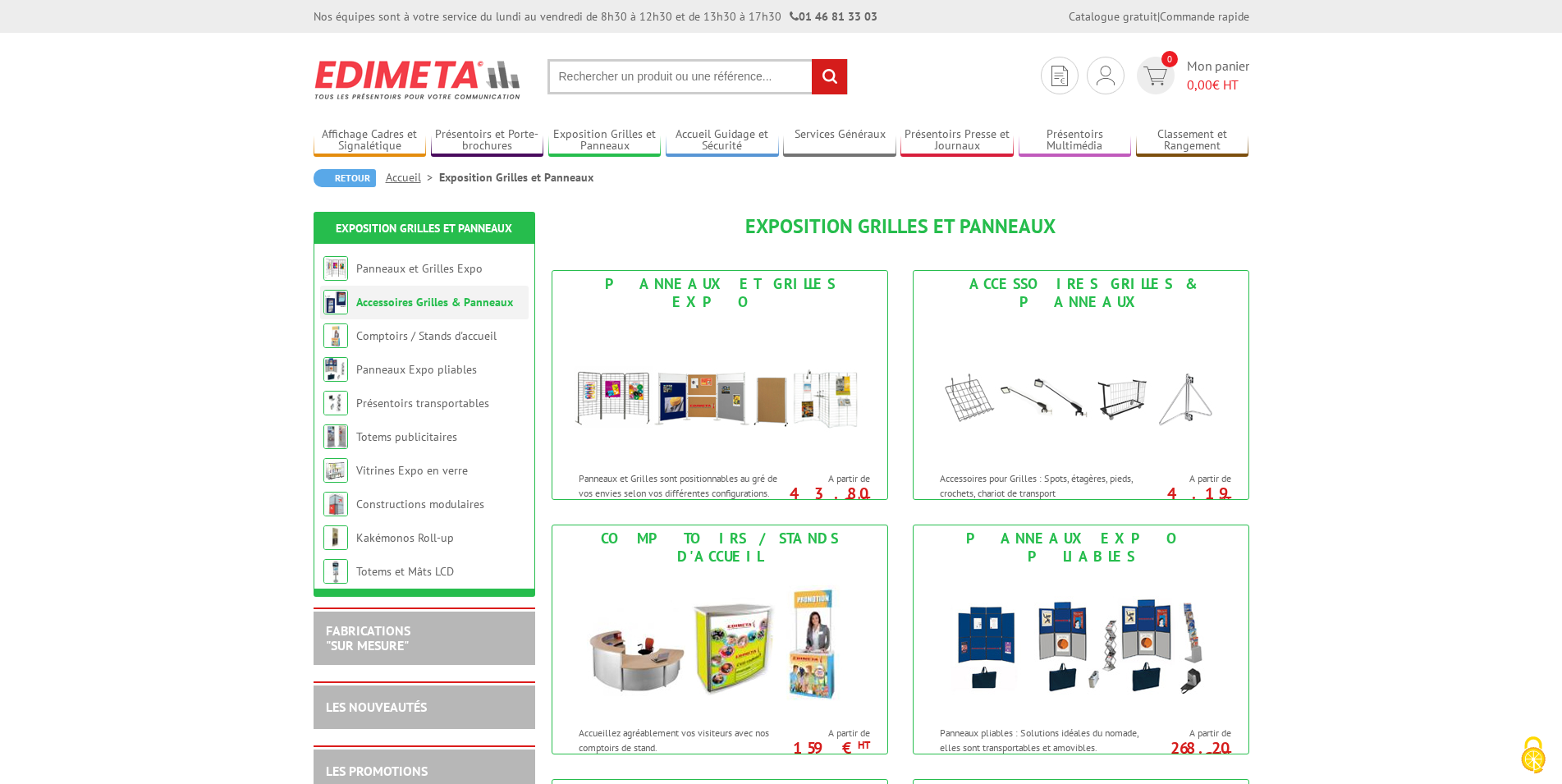
click at [398, 315] on li "Accessoires Grilles & Panneaux" at bounding box center [425, 303] width 209 height 34
click at [398, 310] on li "Accessoires Grilles & Panneaux" at bounding box center [425, 303] width 209 height 34
click at [1038, 342] on img at bounding box center [1081, 388] width 304 height 148
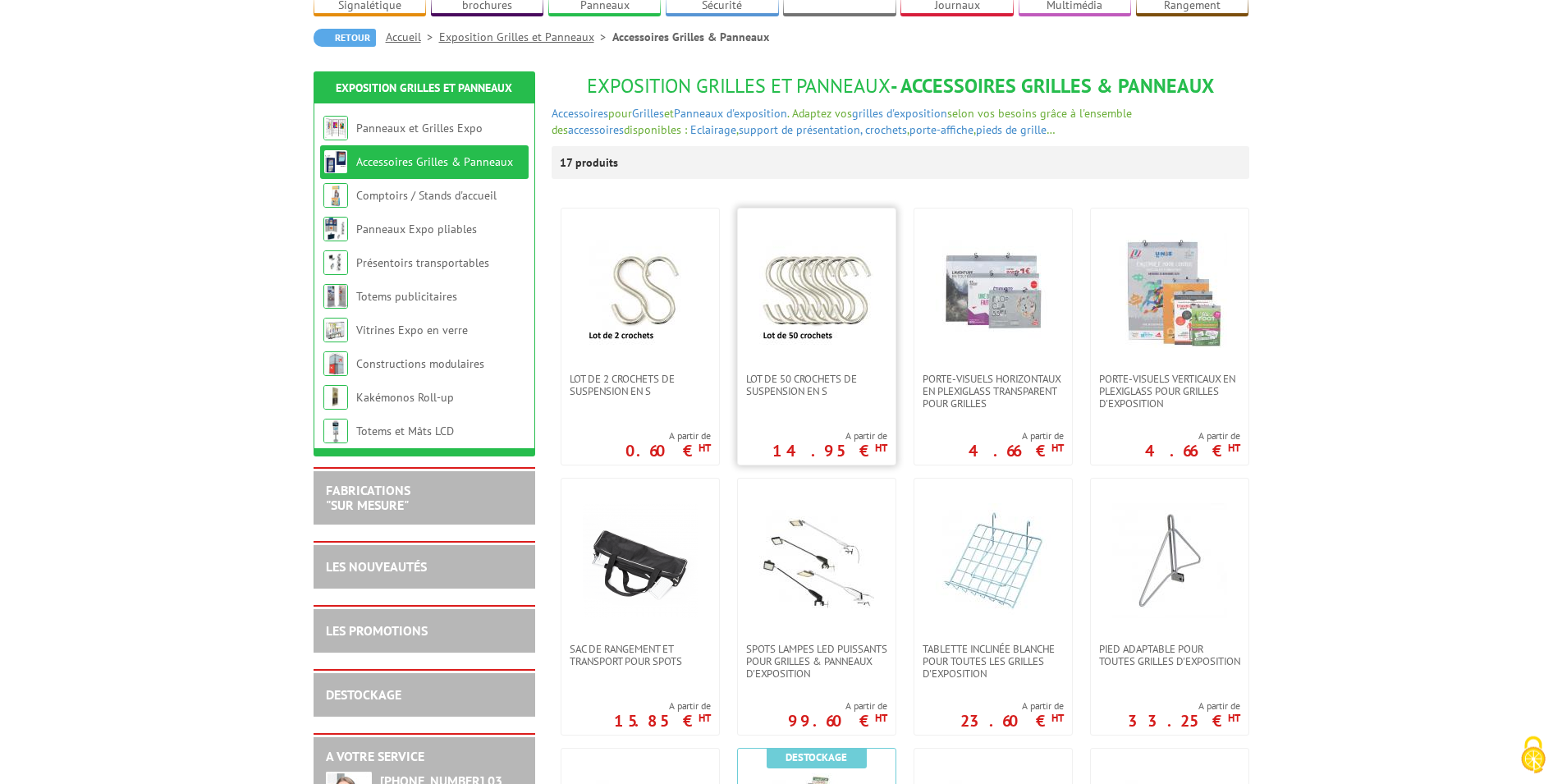
scroll to position [168, 0]
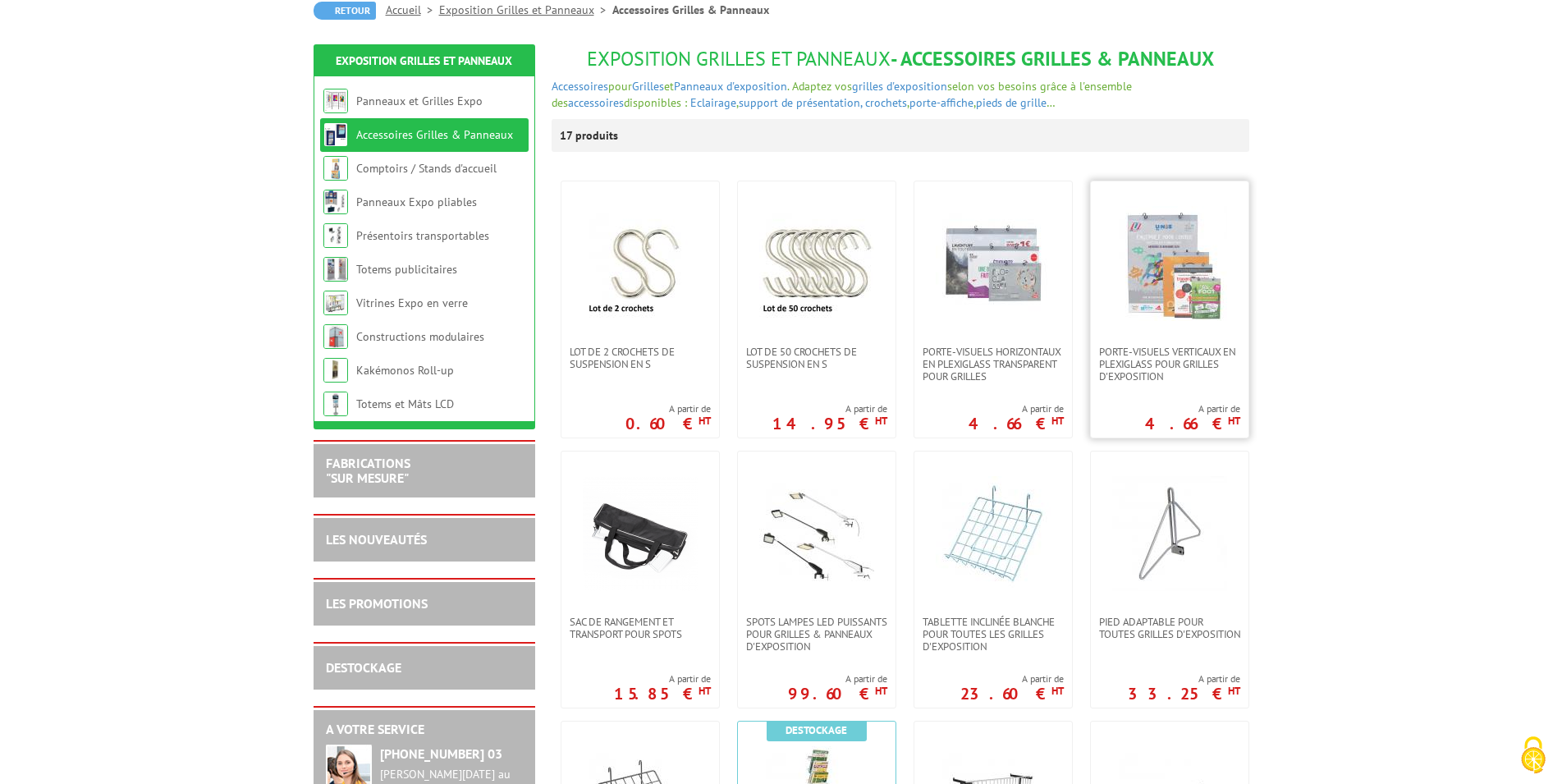
click at [1152, 276] on img at bounding box center [1169, 263] width 115 height 115
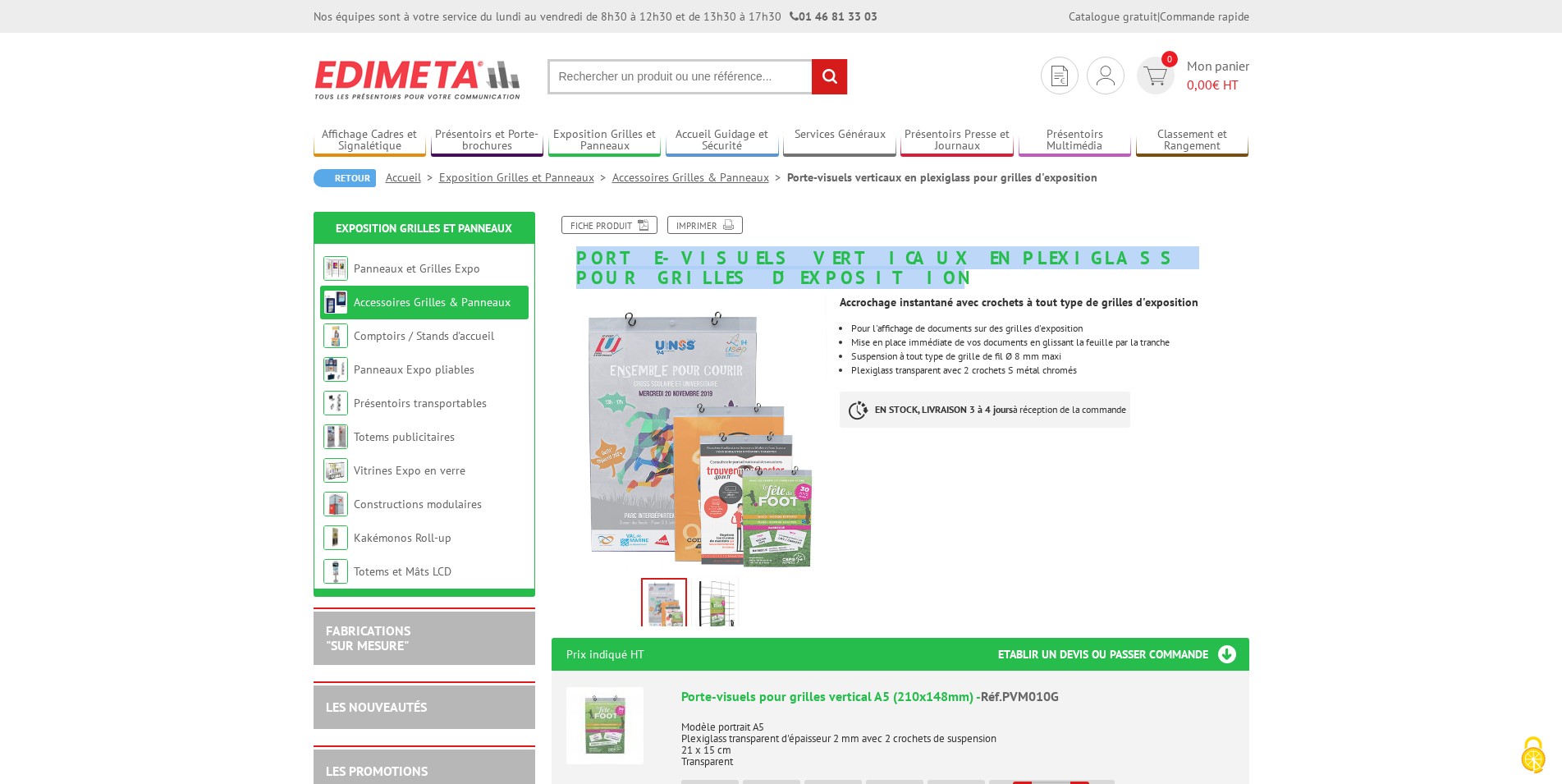
drag, startPoint x: 577, startPoint y: 257, endPoint x: 1164, endPoint y: 255, distance: 587.0
click at [1164, 255] on h1 "Porte-visuels verticaux en plexiglass pour grilles d'exposition" at bounding box center [901, 251] width 723 height 72
copy h1 "Porte-visuels verticaux en plexiglass pour grilles d'exposition"
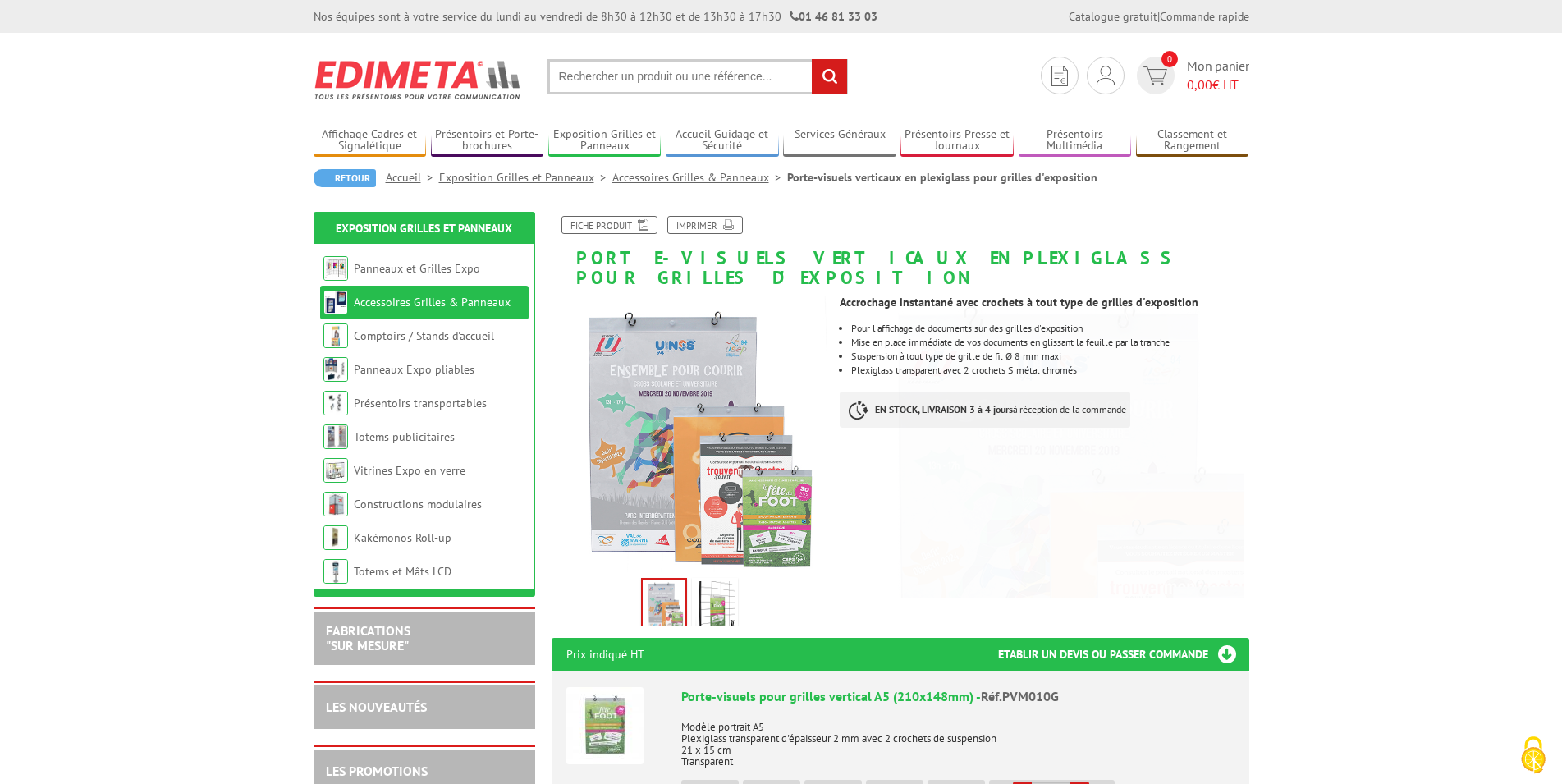
click at [651, 78] on input "text" at bounding box center [698, 76] width 301 height 35
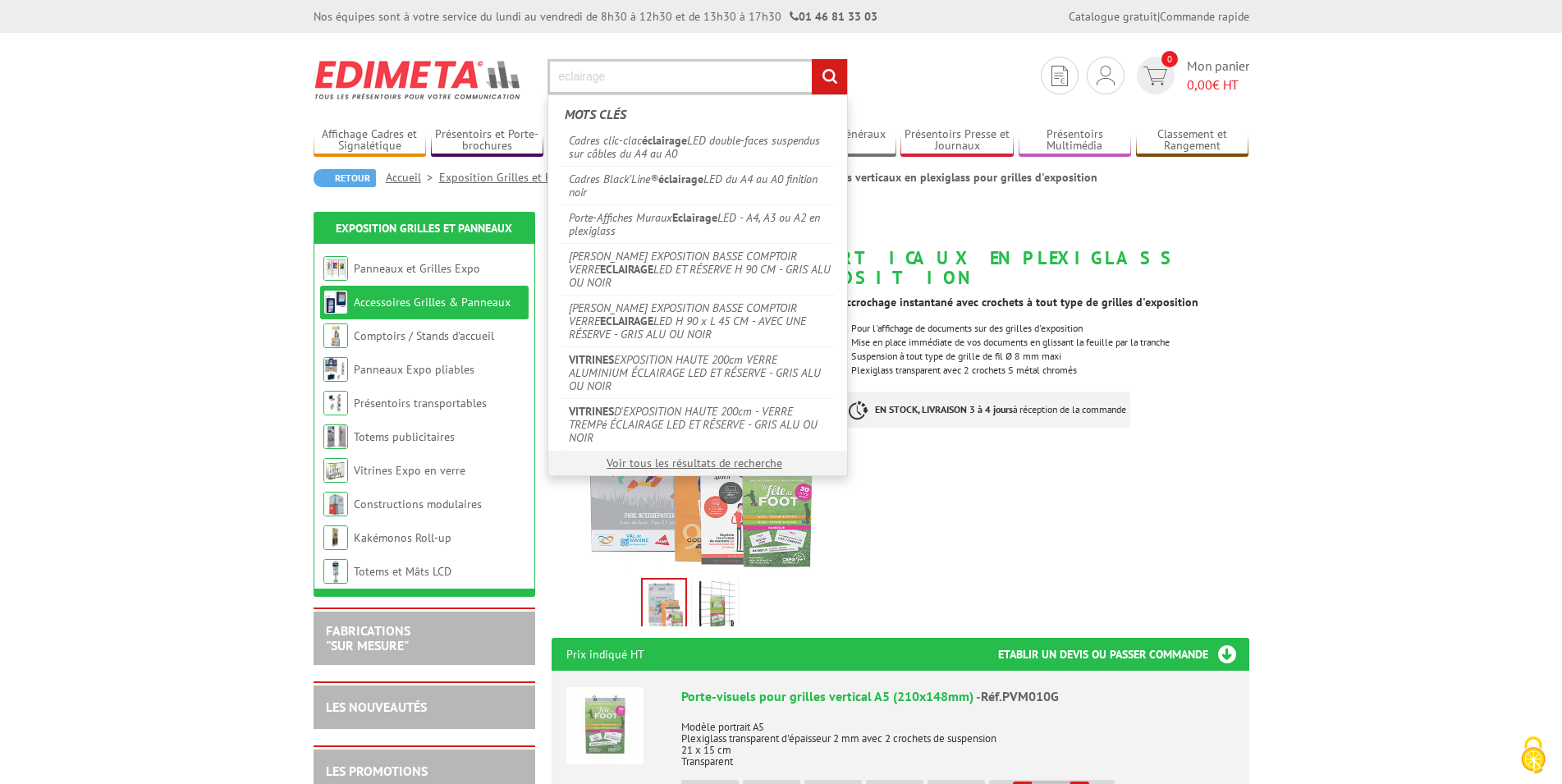
type input "eclairage"
click at [812, 59] on input "rechercher" at bounding box center [830, 76] width 35 height 35
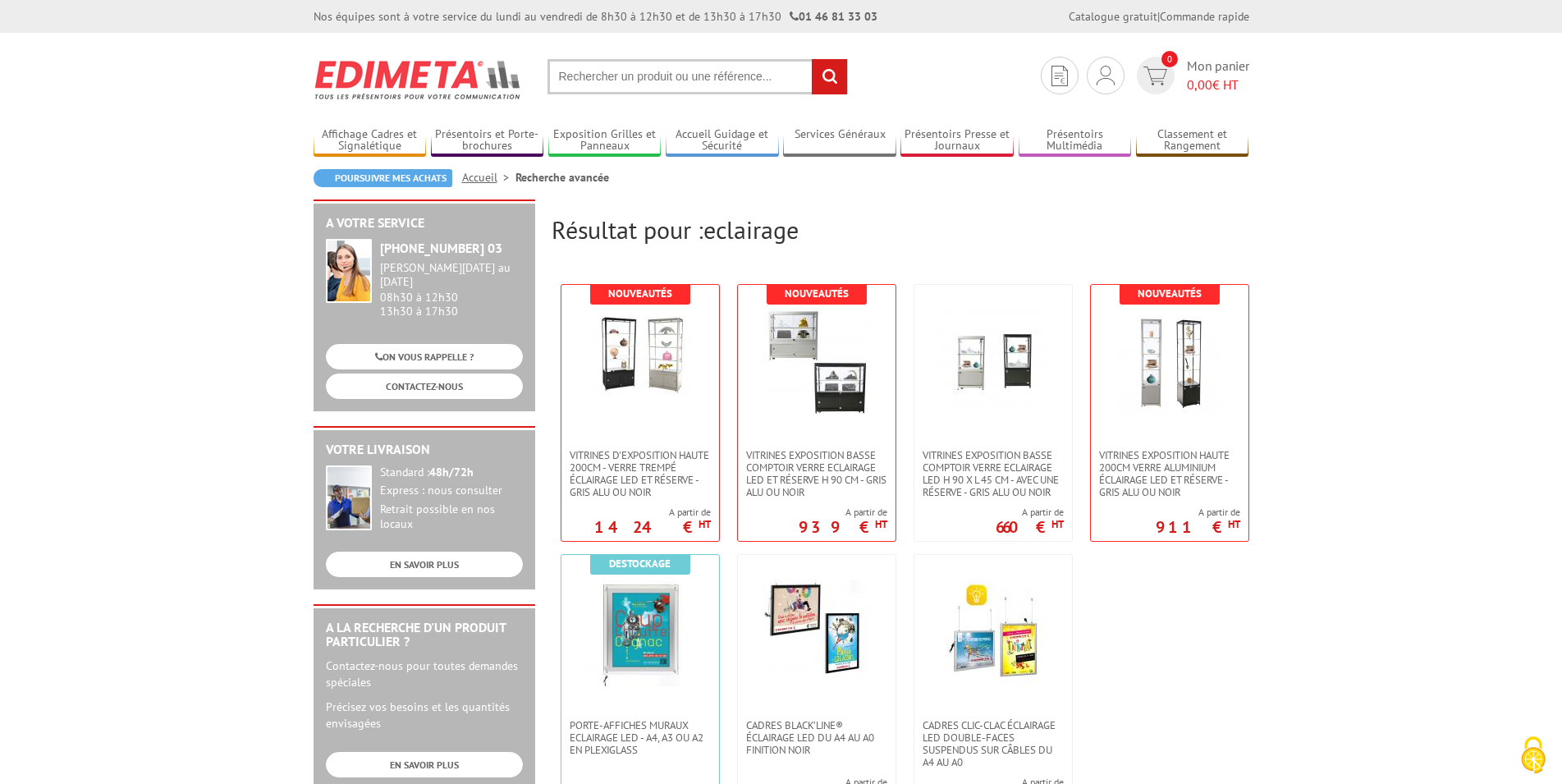
click at [623, 84] on input "text" at bounding box center [698, 76] width 301 height 35
click at [605, 79] on input "text" at bounding box center [698, 76] width 301 height 35
type input "spot chantire"
click at [812, 59] on input "rechercher" at bounding box center [830, 76] width 35 height 35
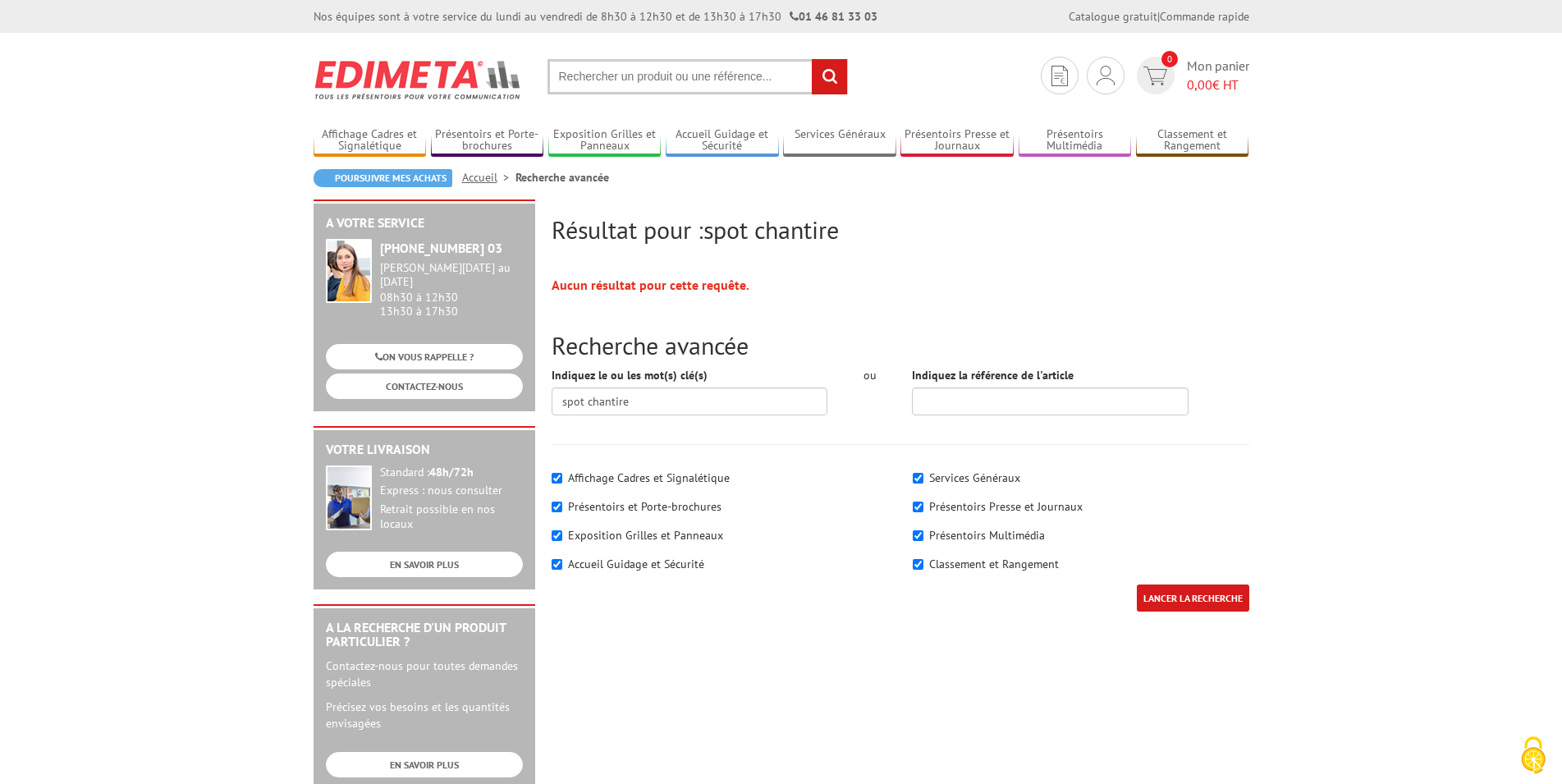
click at [612, 74] on input "text" at bounding box center [698, 76] width 301 height 35
click at [398, 74] on img at bounding box center [418, 79] width 210 height 61
